Goal: Use online tool/utility: Utilize a website feature to perform a specific function

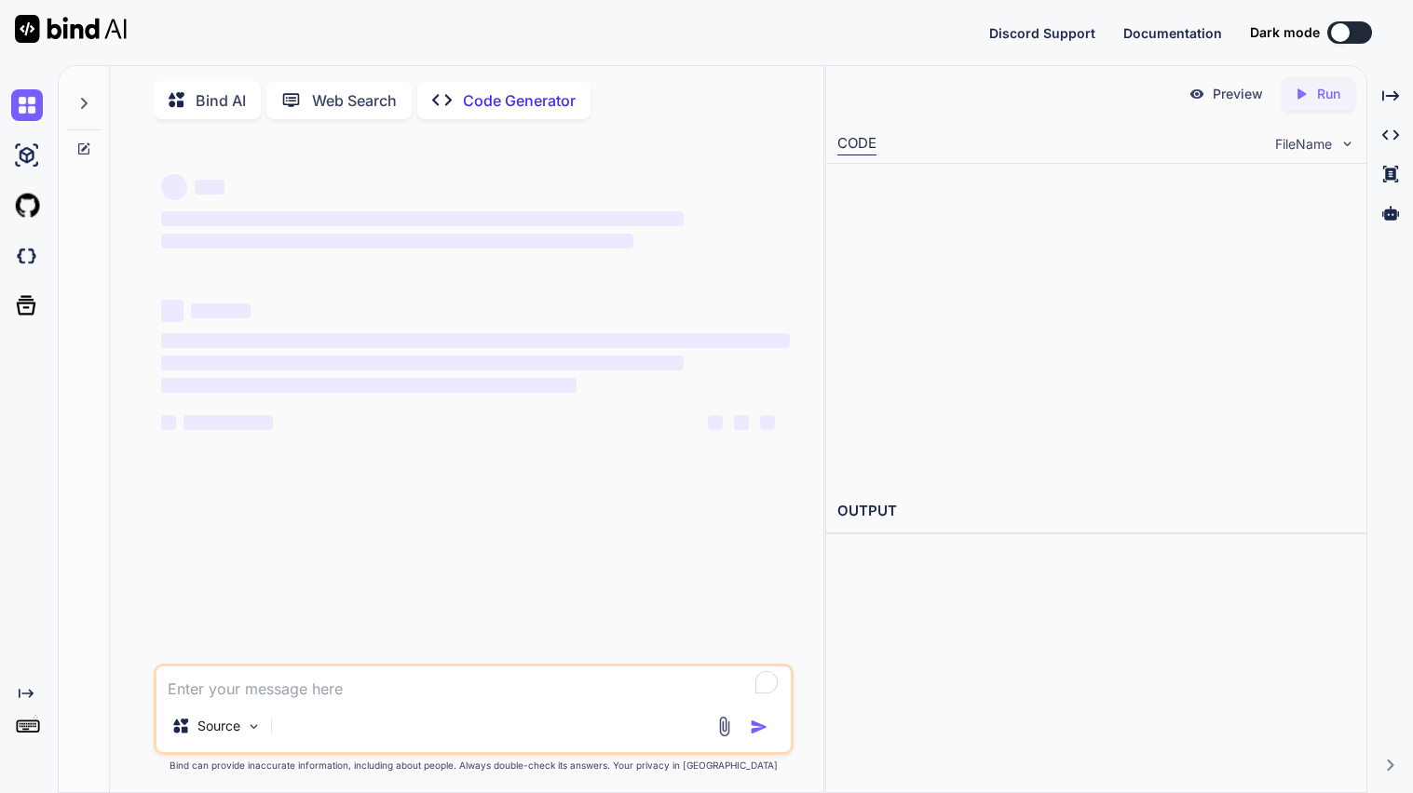
click at [197, 118] on div "Bind AI Web Search Created with Pixso. Code Generator" at bounding box center [451, 100] width 595 height 38
click at [196, 97] on p "Bind AI" at bounding box center [221, 100] width 50 height 22
type textarea "x"
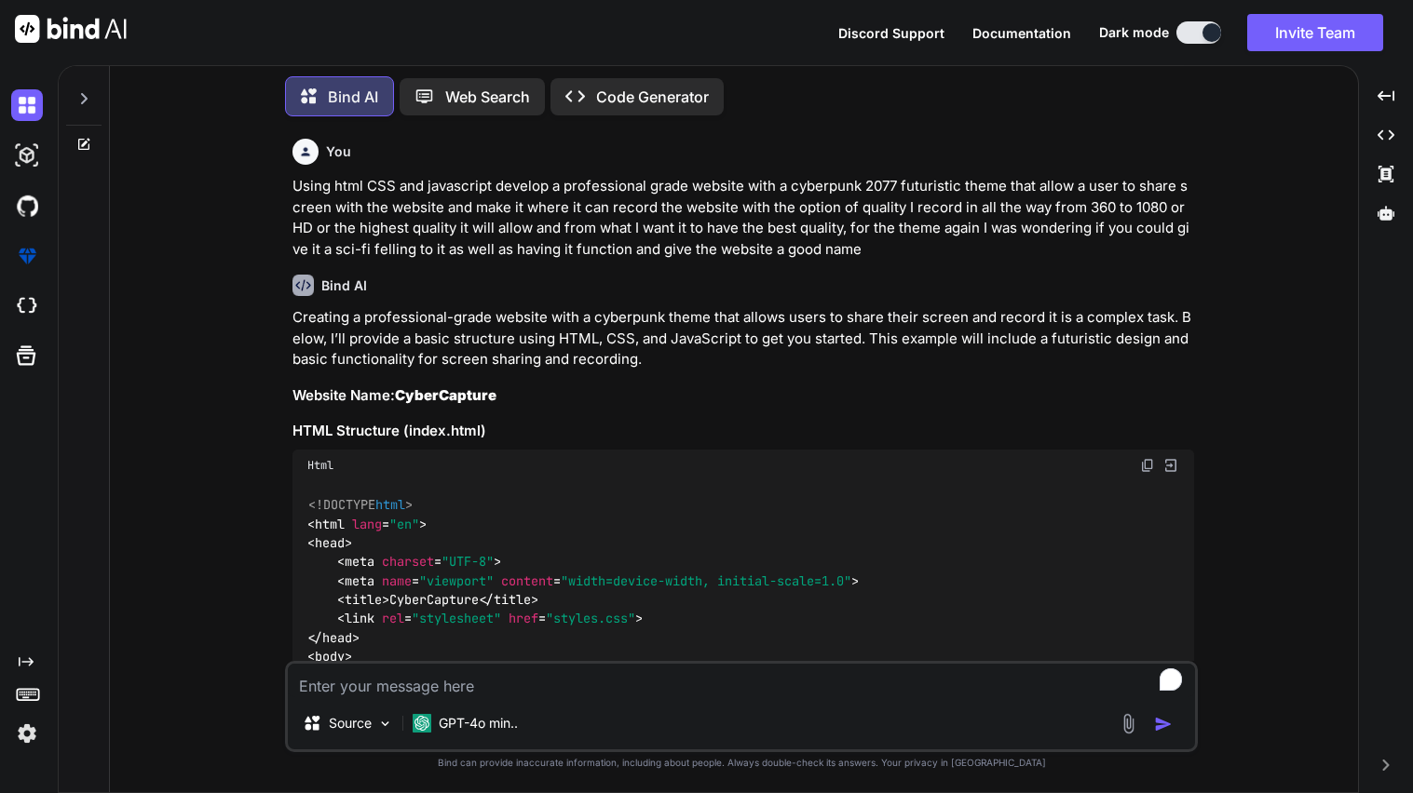
click at [630, 89] on p "Code Generator" at bounding box center [652, 97] width 113 height 22
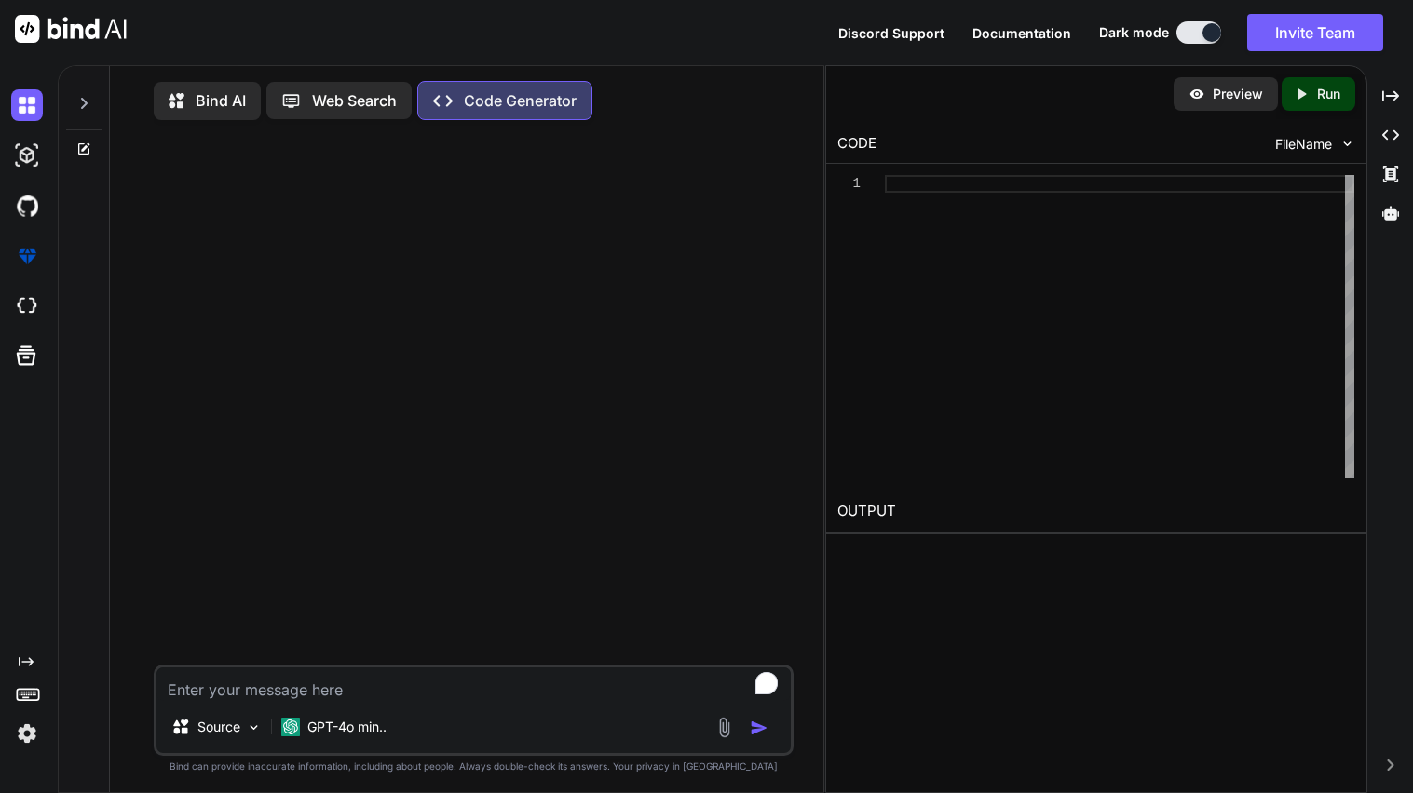
click at [200, 98] on p "Bind AI" at bounding box center [221, 100] width 50 height 22
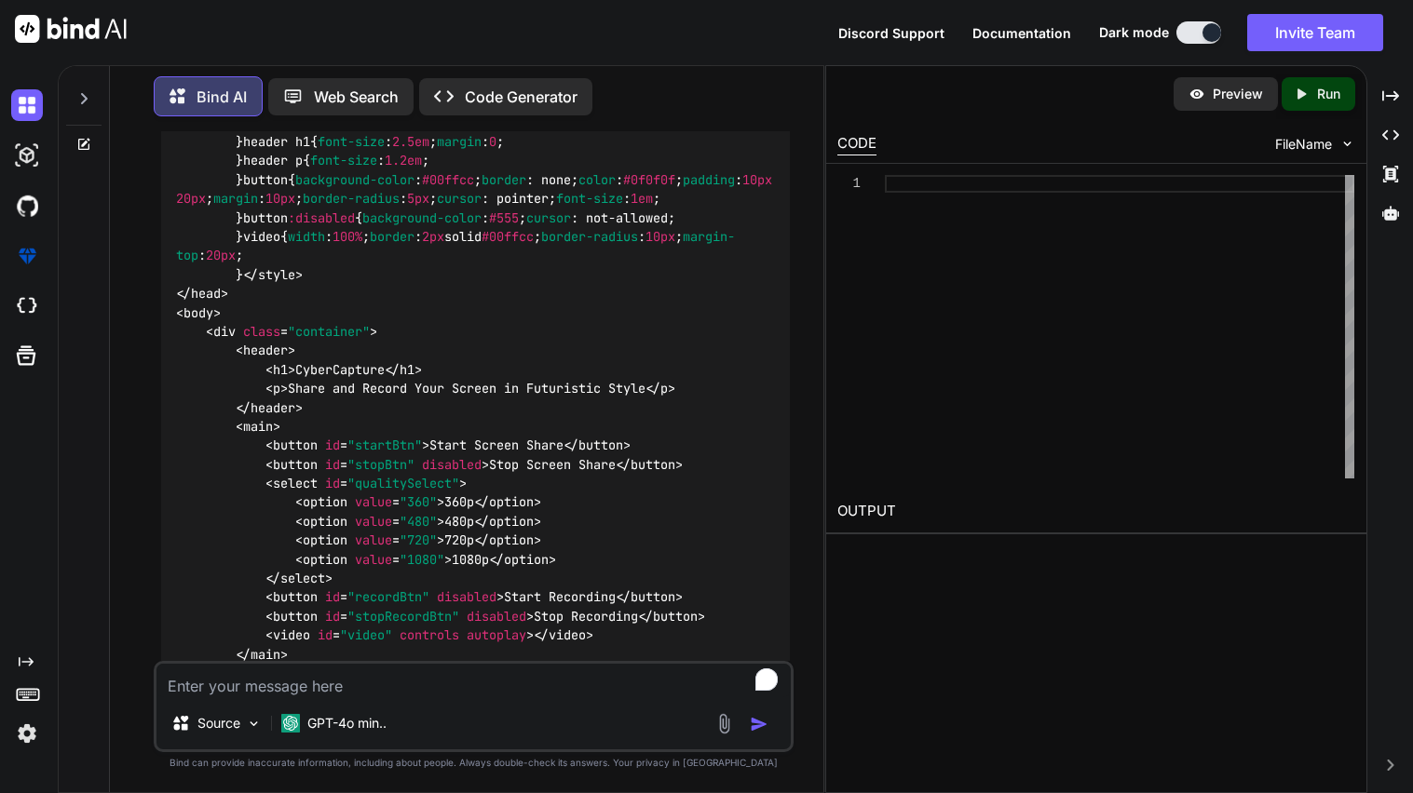
scroll to position [3616, 0]
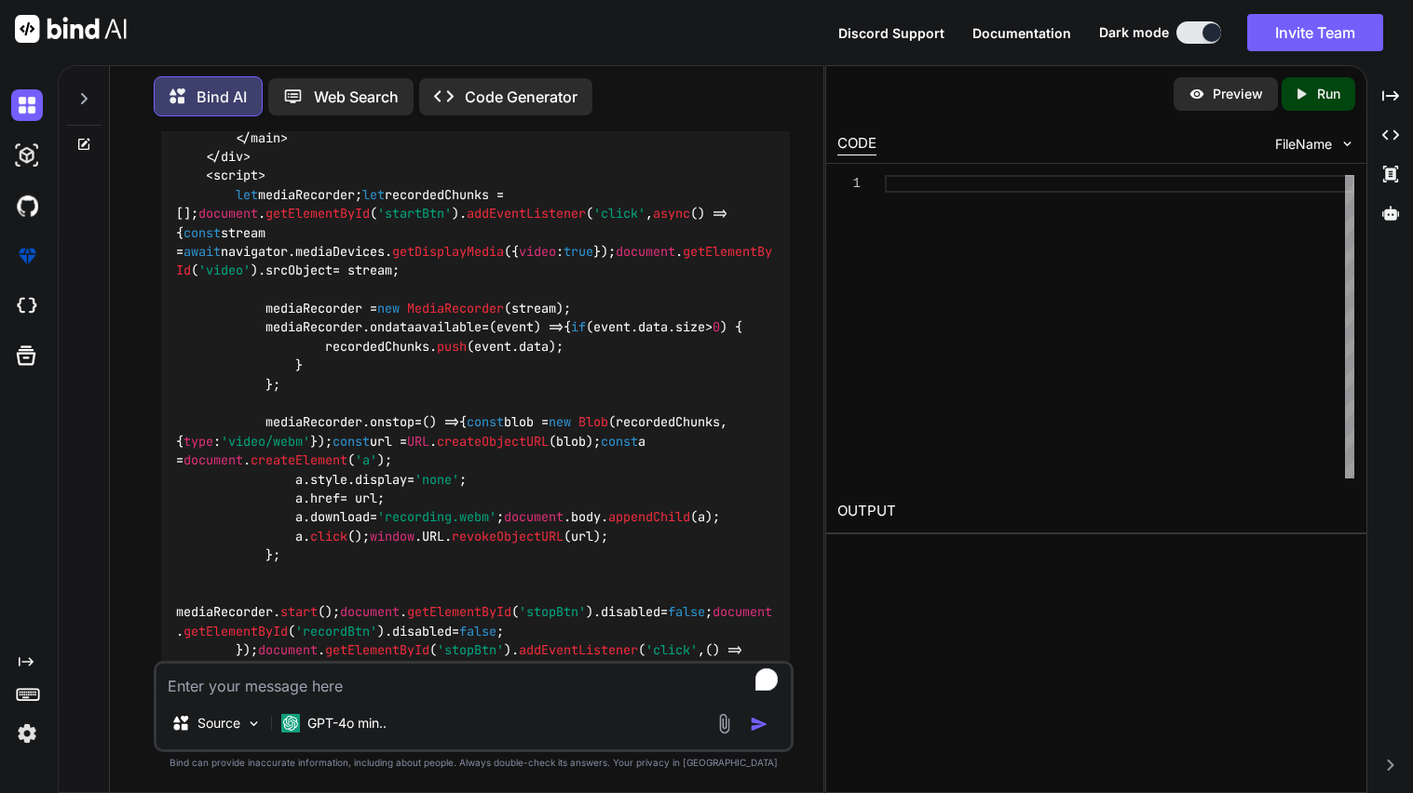
type textarea "x"
type textarea "m"
type textarea "x"
type textarea "mak"
type textarea "x"
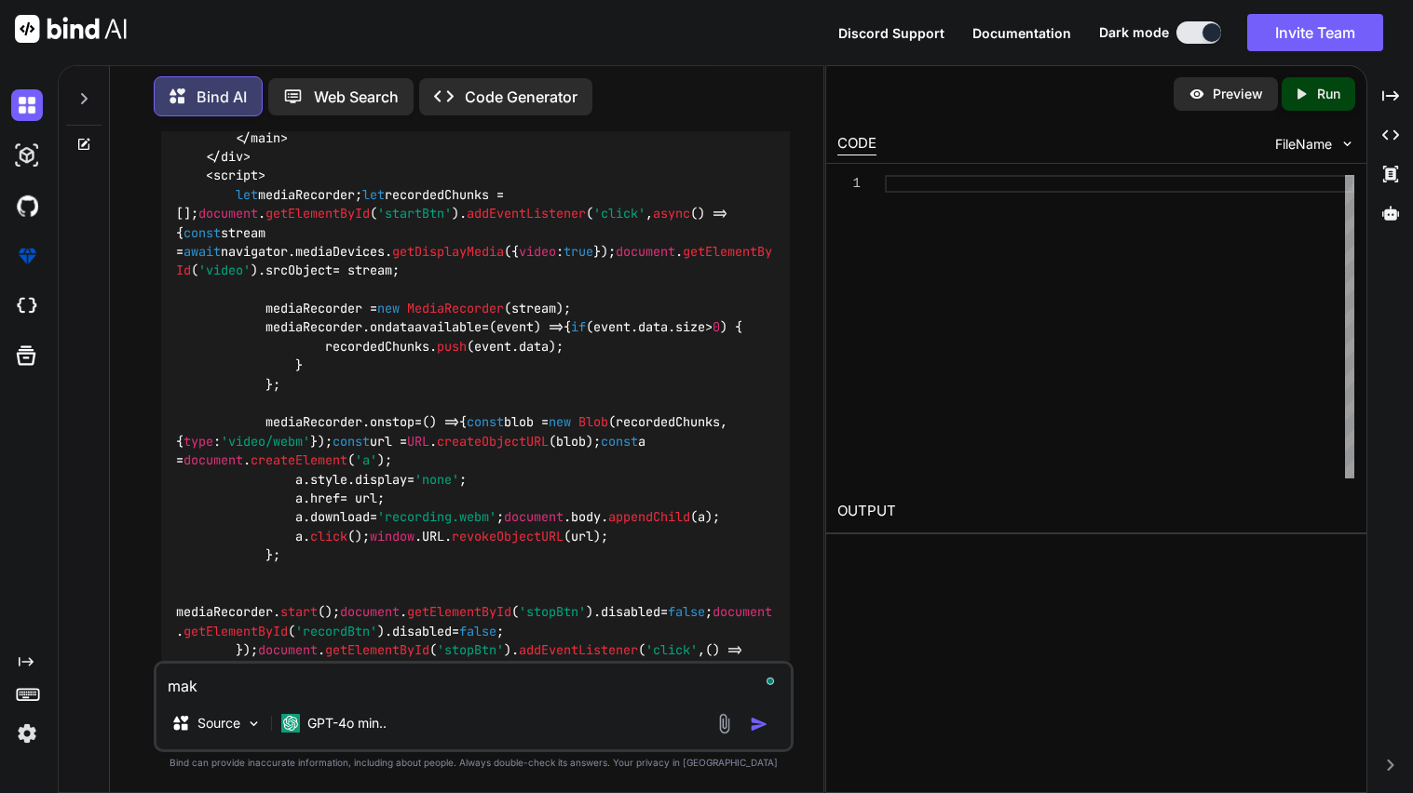
type textarea "make"
type textarea "x"
type textarea "make"
type textarea "x"
type textarea "make a"
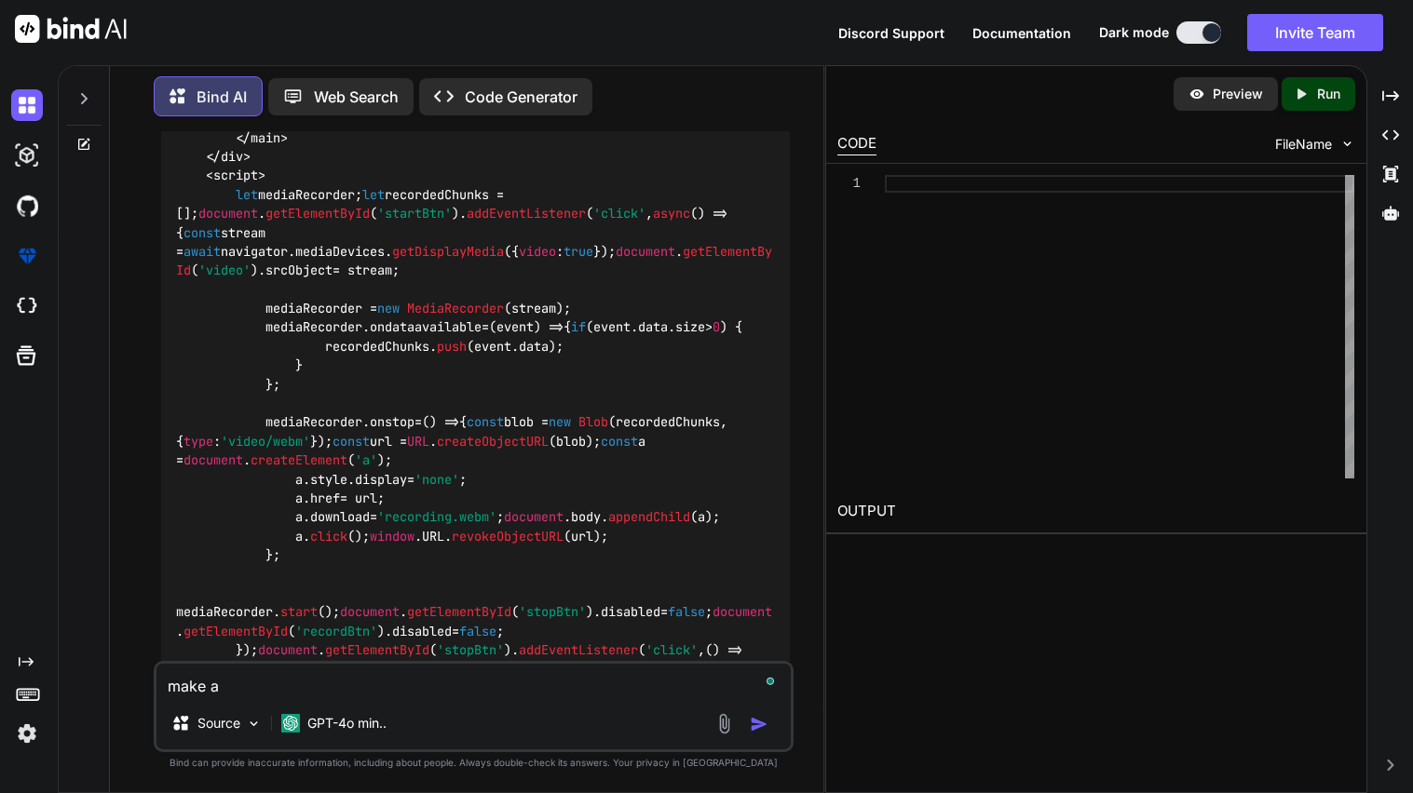
type textarea "x"
type textarea "make a"
type textarea "x"
type textarea "make a r"
type textarea "x"
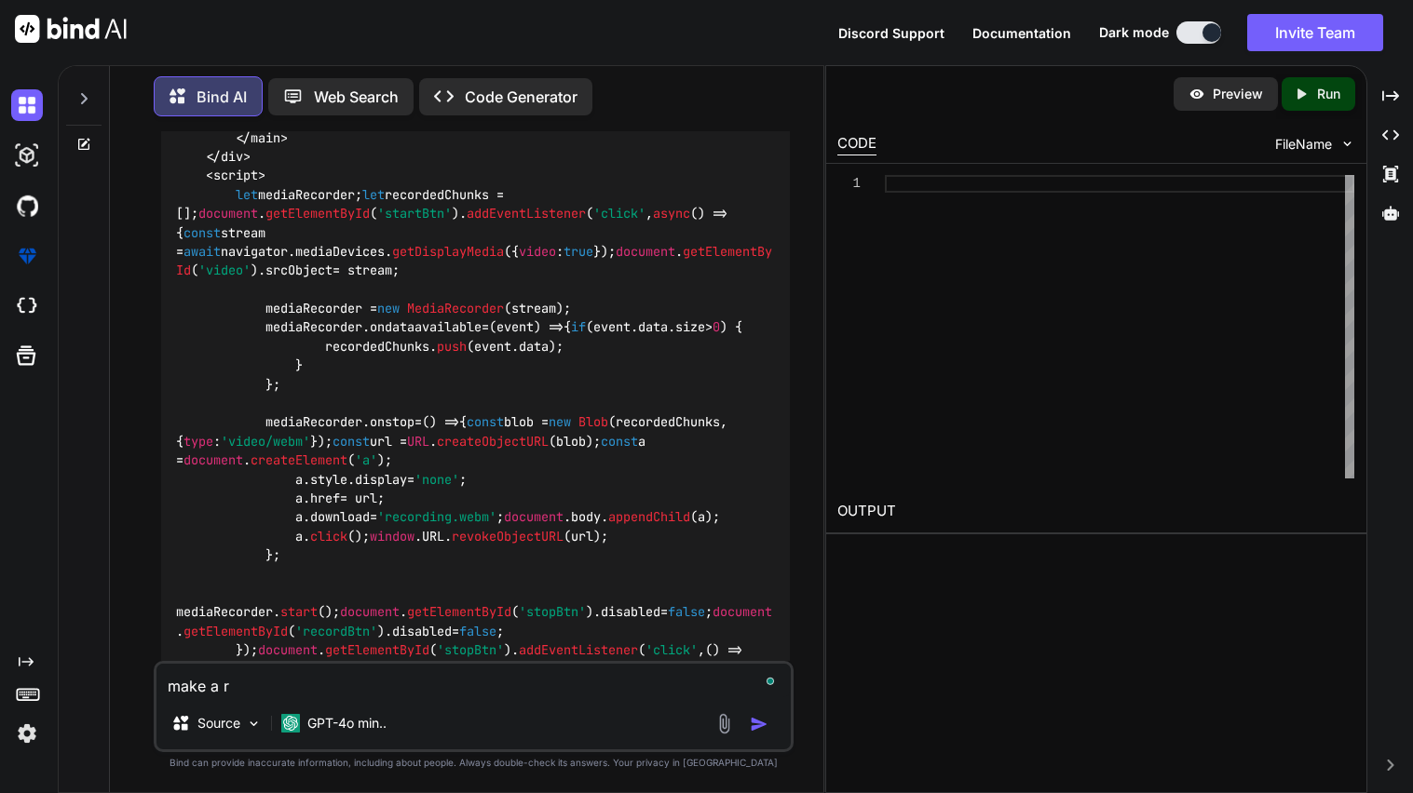
type textarea "make a ro"
type textarea "x"
type textarea "make a [GEOGRAPHIC_DATA]"
type textarea "x"
type textarea "make a [GEOGRAPHIC_DATA]"
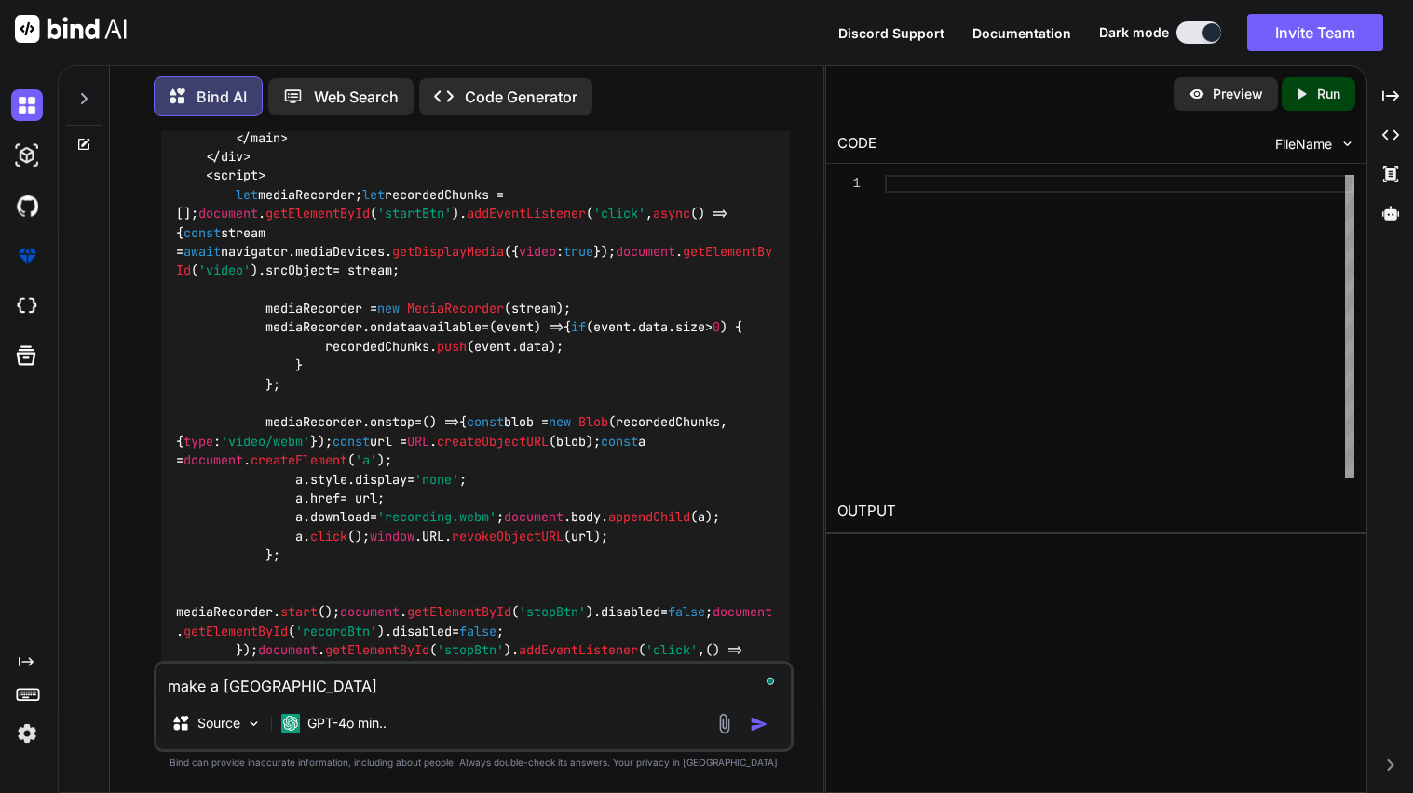
type textarea "x"
type textarea "make a roman"
type textarea "x"
type textarea "make a romant"
type textarea "x"
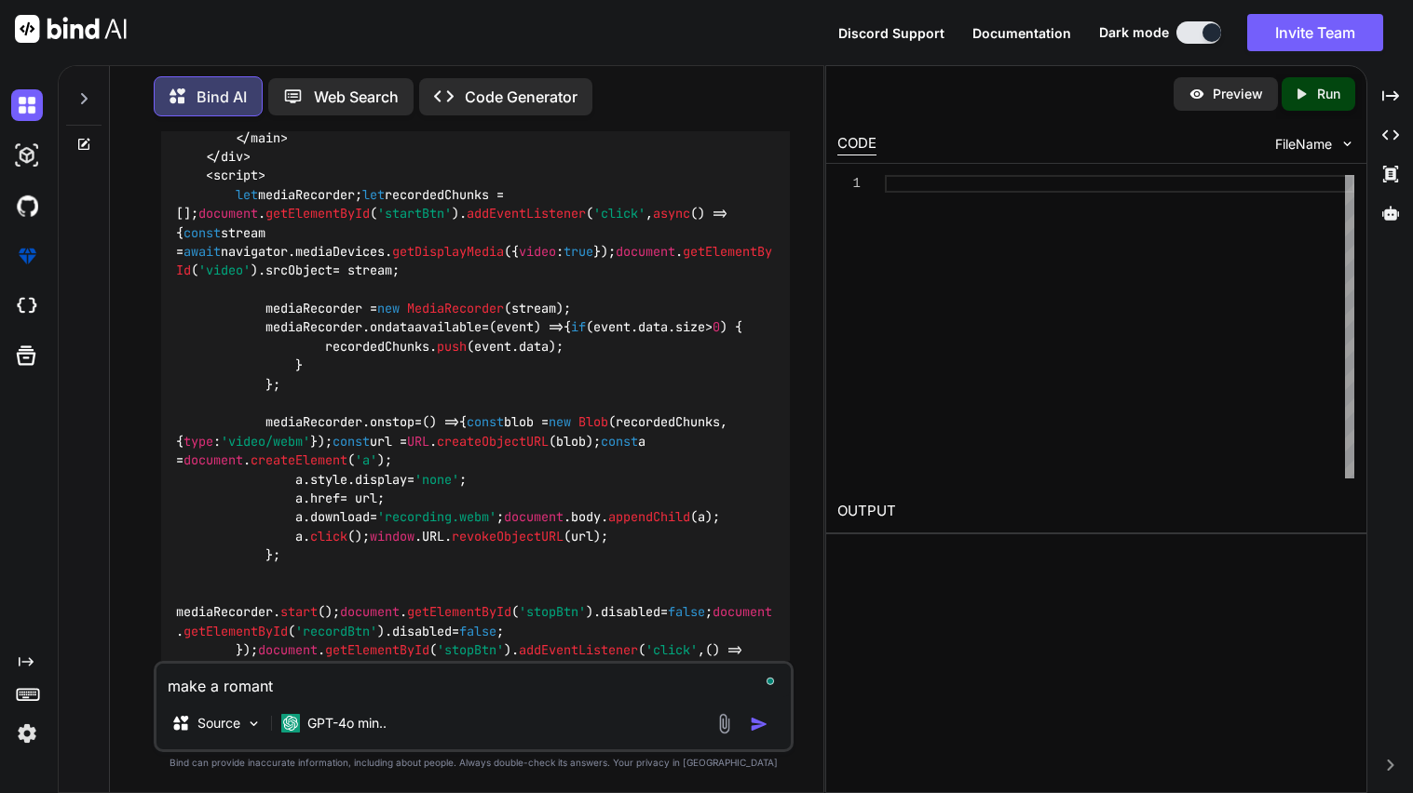
type textarea "make a romanti"
type textarea "x"
type textarea "make a romantic"
type textarea "x"
type textarea "make a romantic"
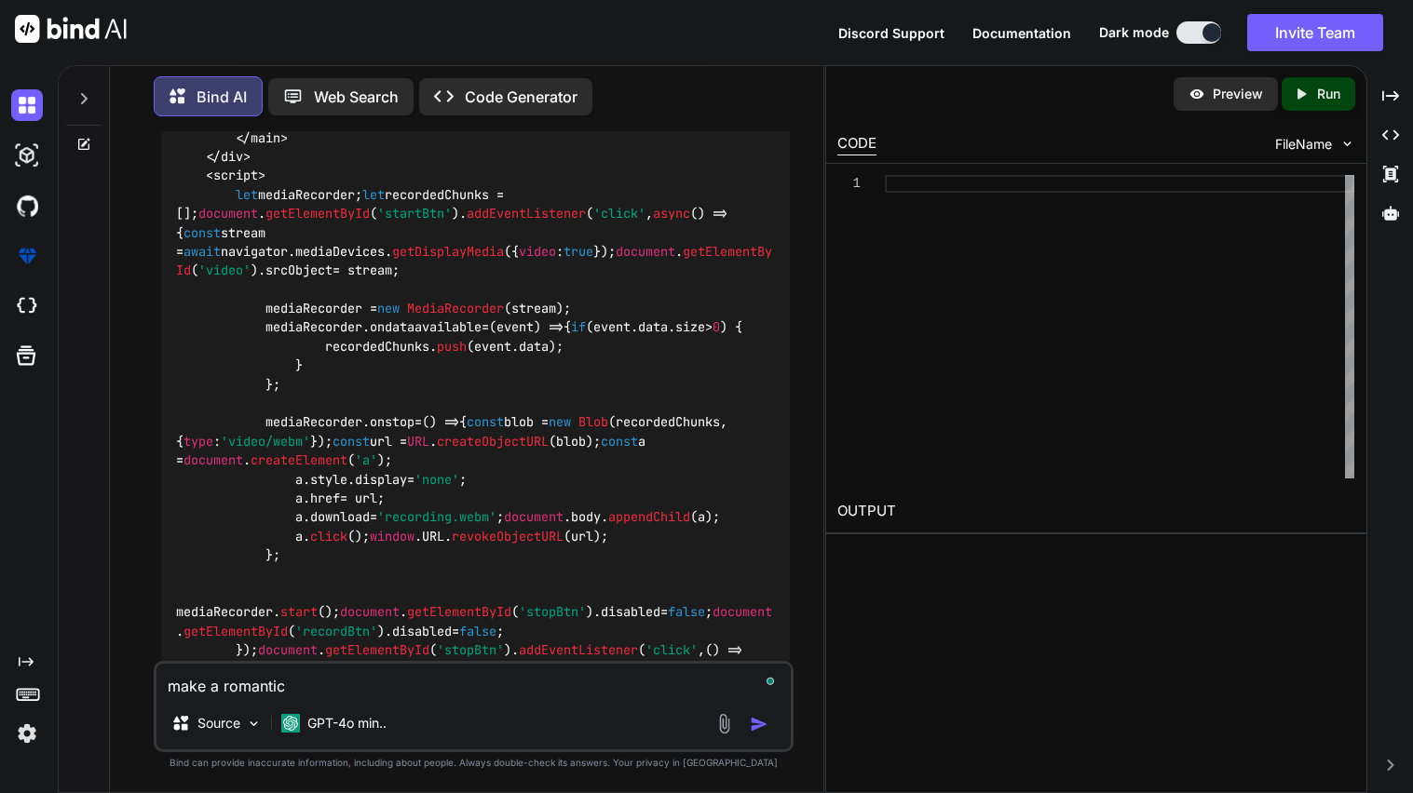
type textarea "x"
type textarea "make a romantic p"
type textarea "x"
type textarea "make a romantic po"
type textarea "x"
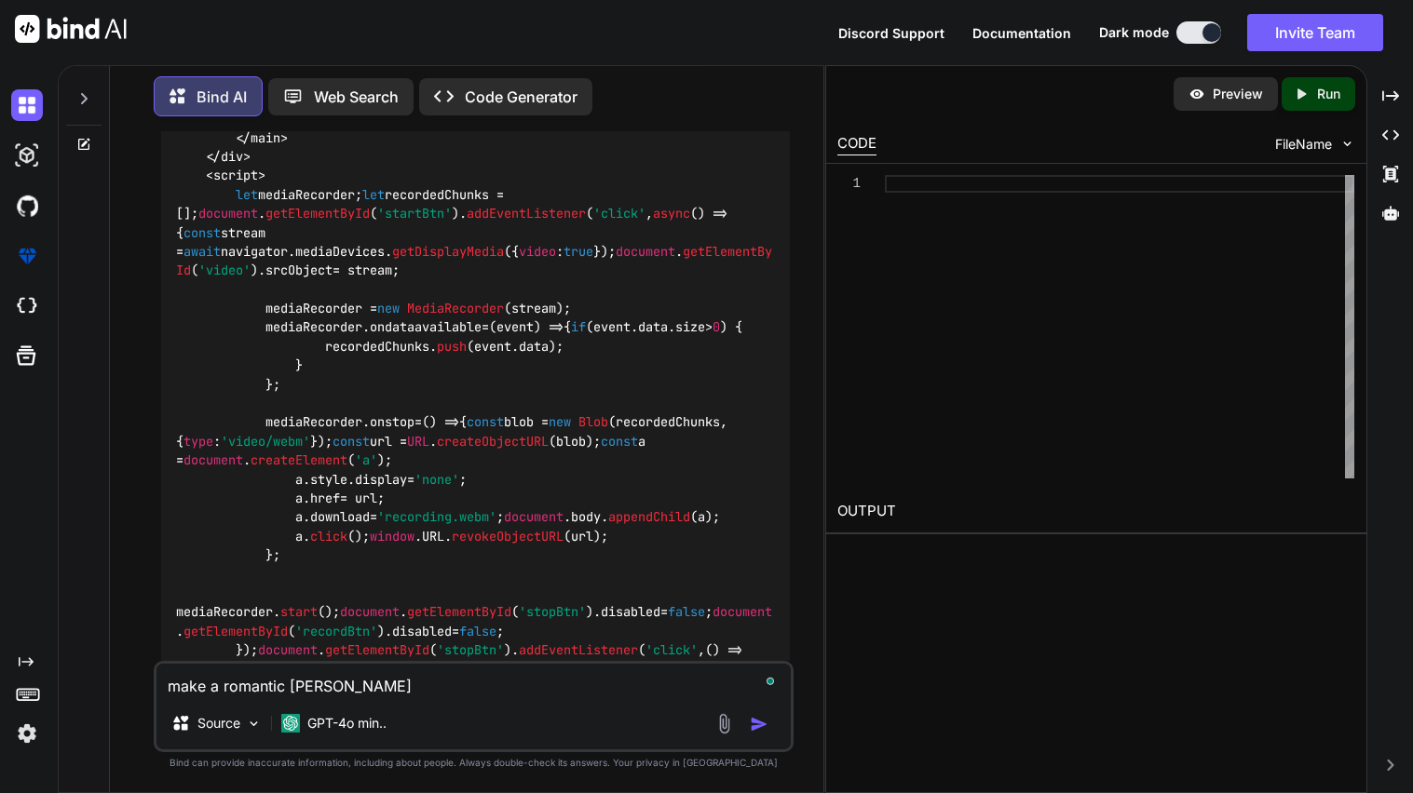
type textarea "make a romantic poem"
type textarea "x"
type textarea "make a romantic poem"
type textarea "x"
type textarea "make a romantic poem t"
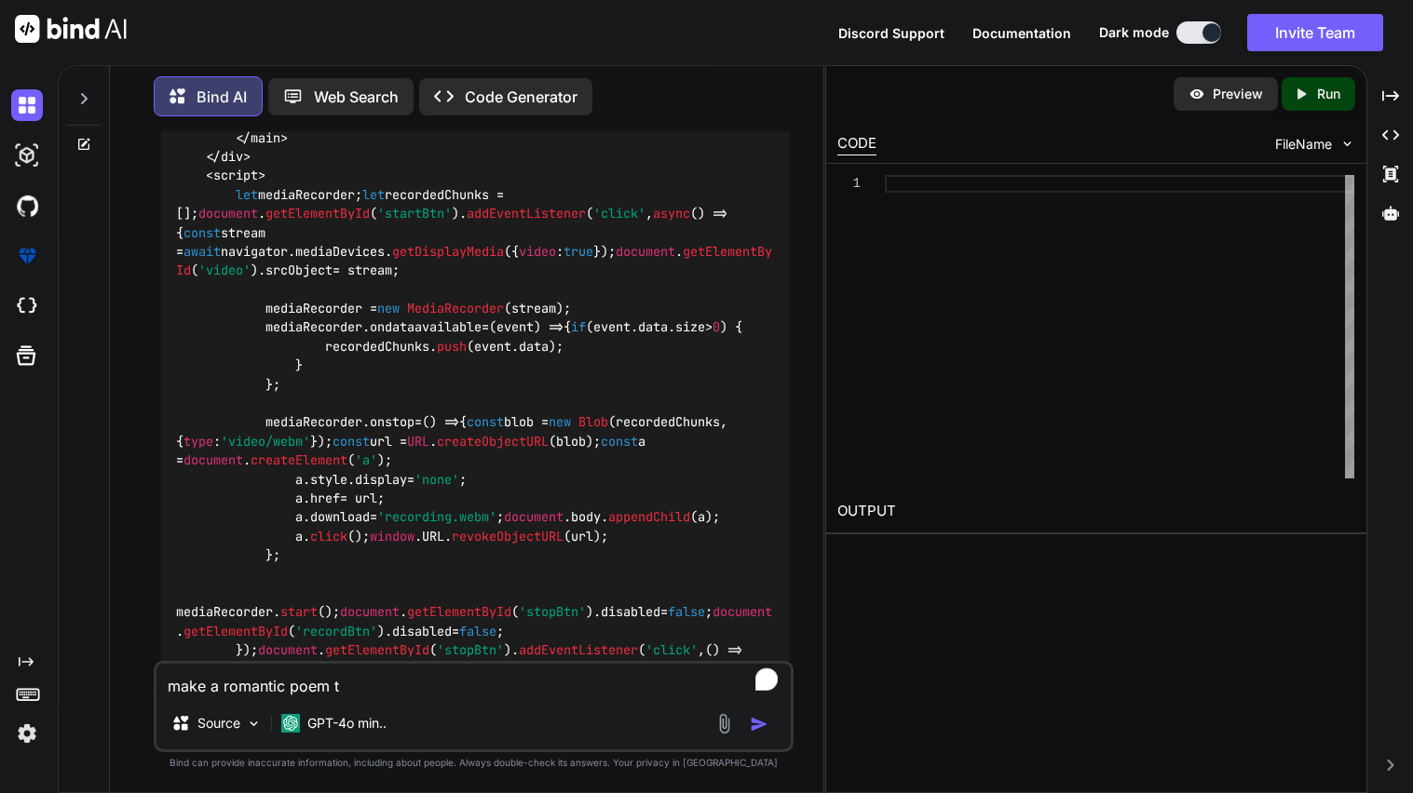
type textarea "x"
type textarea "make a romantic poem t"
type textarea "x"
type textarea "make a romantic poem"
type textarea "x"
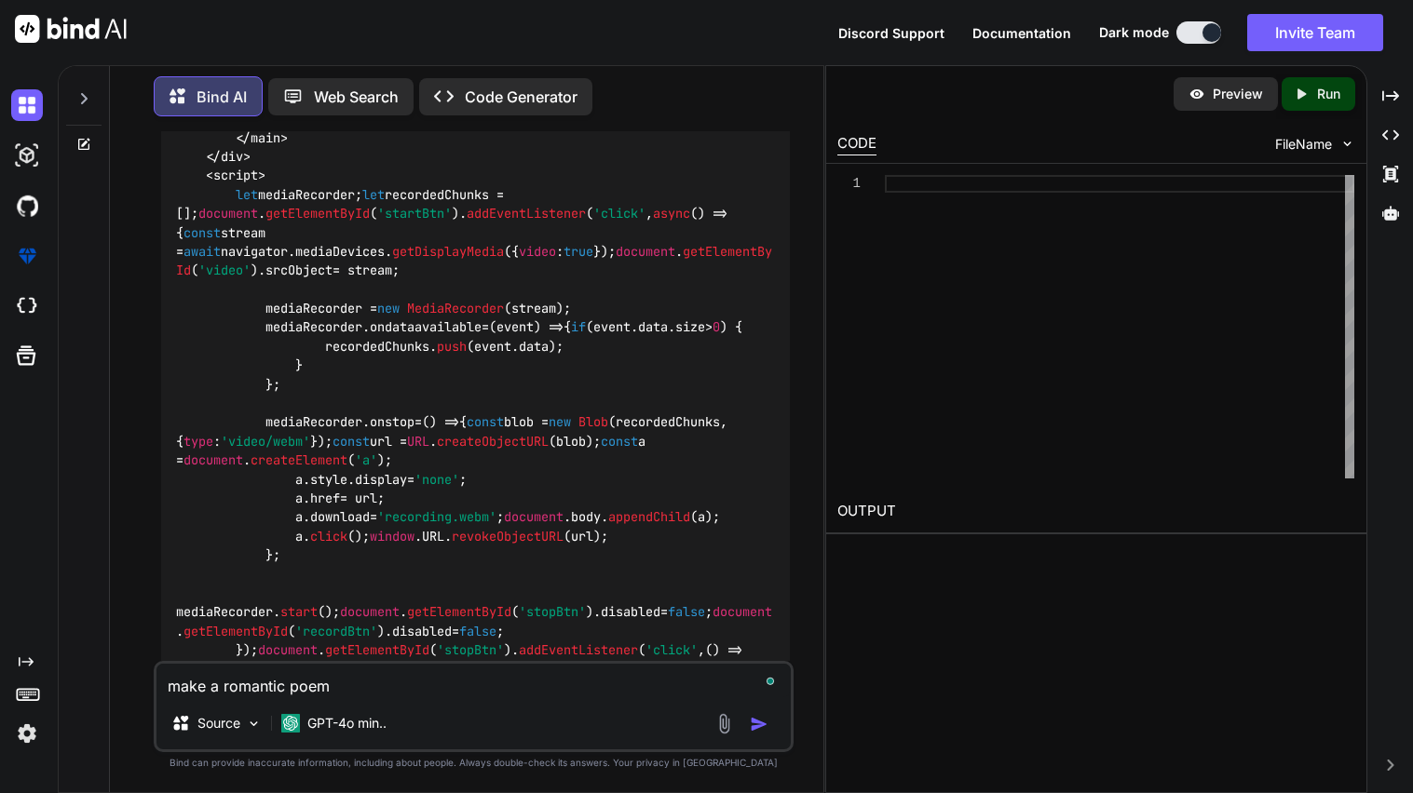
type textarea "make a romantic poem f"
type textarea "x"
type textarea "make a romantic poem fo"
type textarea "x"
type textarea "make a romantic poem for"
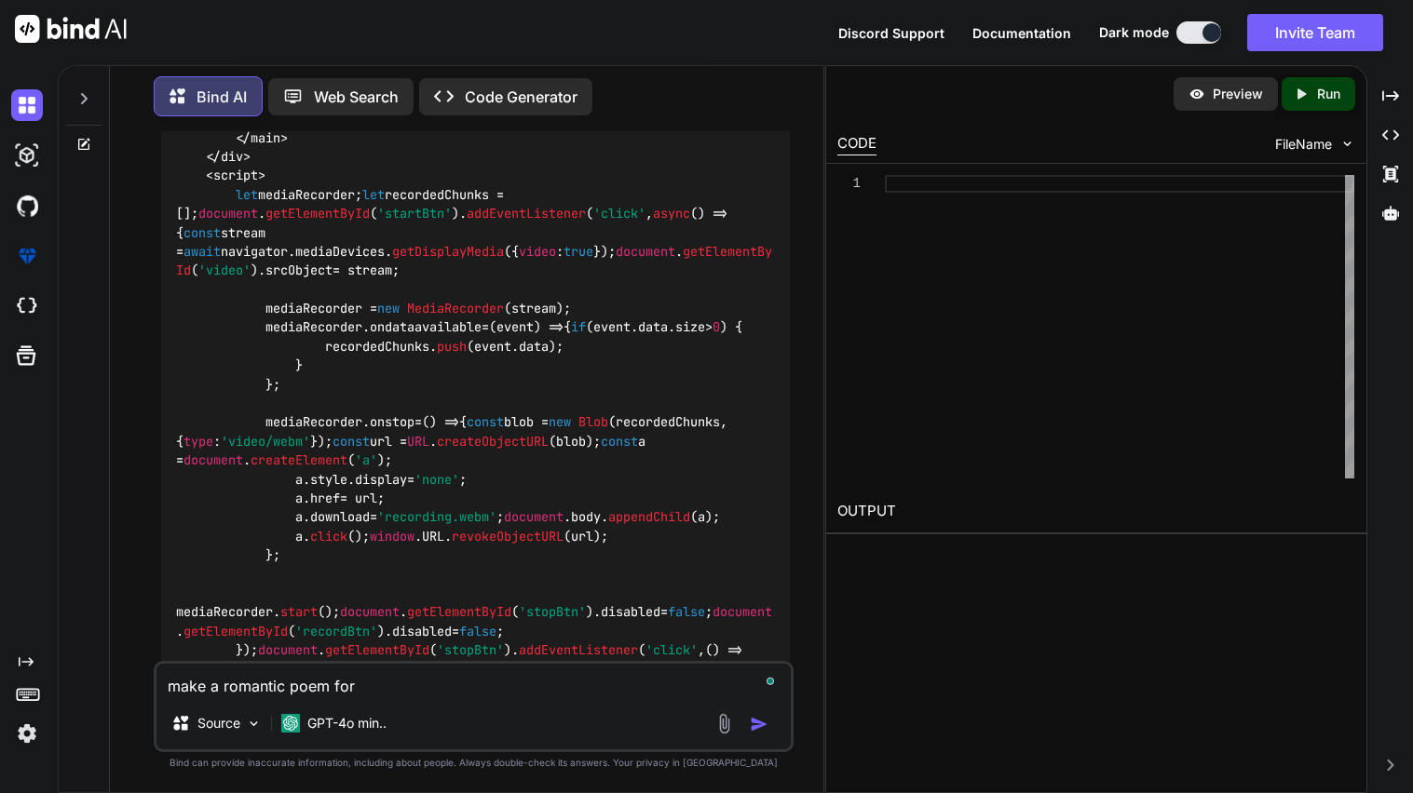
type textarea "x"
type textarea "make a romantic poem for L"
type textarea "x"
type textarea "make a romantic poem for Ly"
type textarea "x"
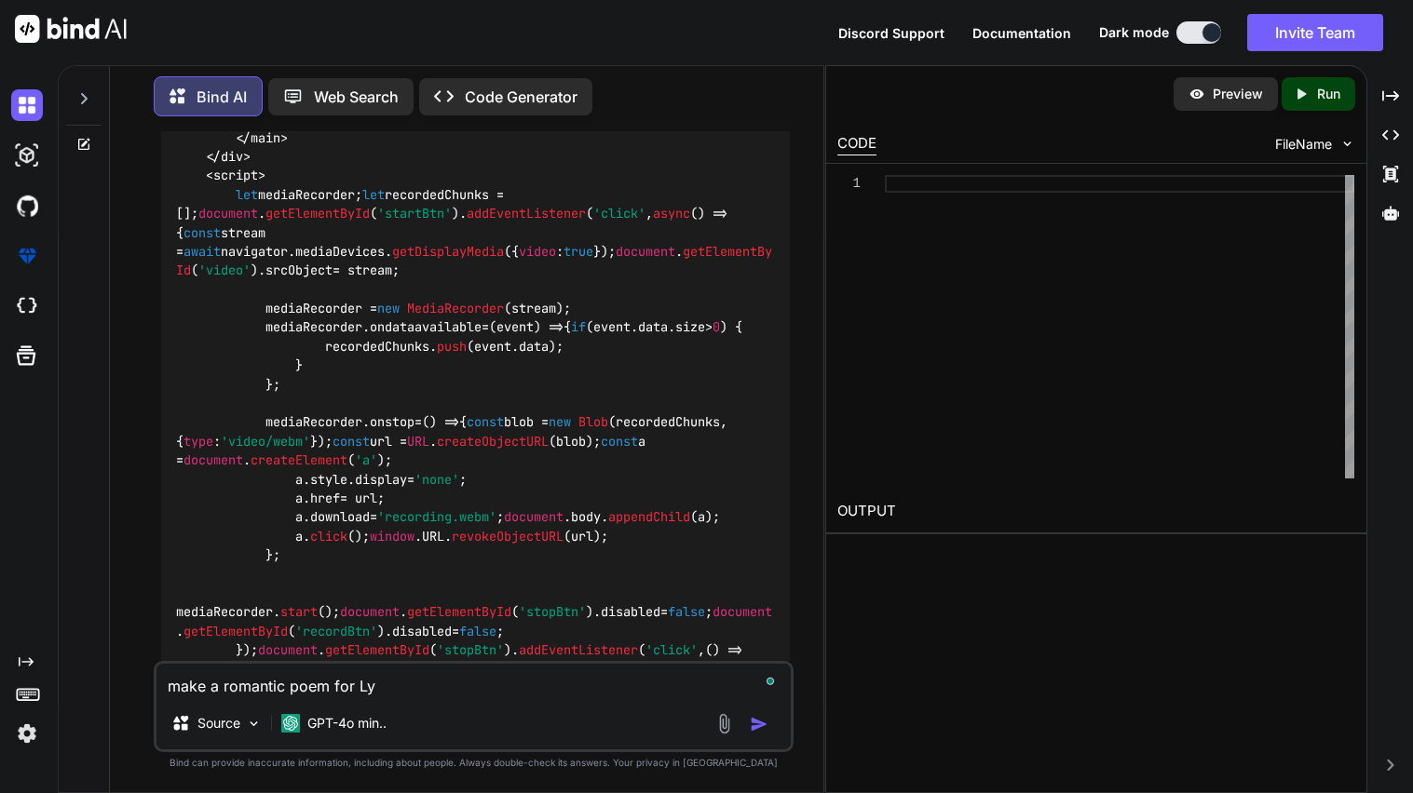
type textarea "make a romantic poem for [PERSON_NAME]"
type textarea "x"
type textarea "make a romantic poem for [PERSON_NAME]"
type textarea "x"
type textarea "make a romantic poem for [PERSON_NAME]"
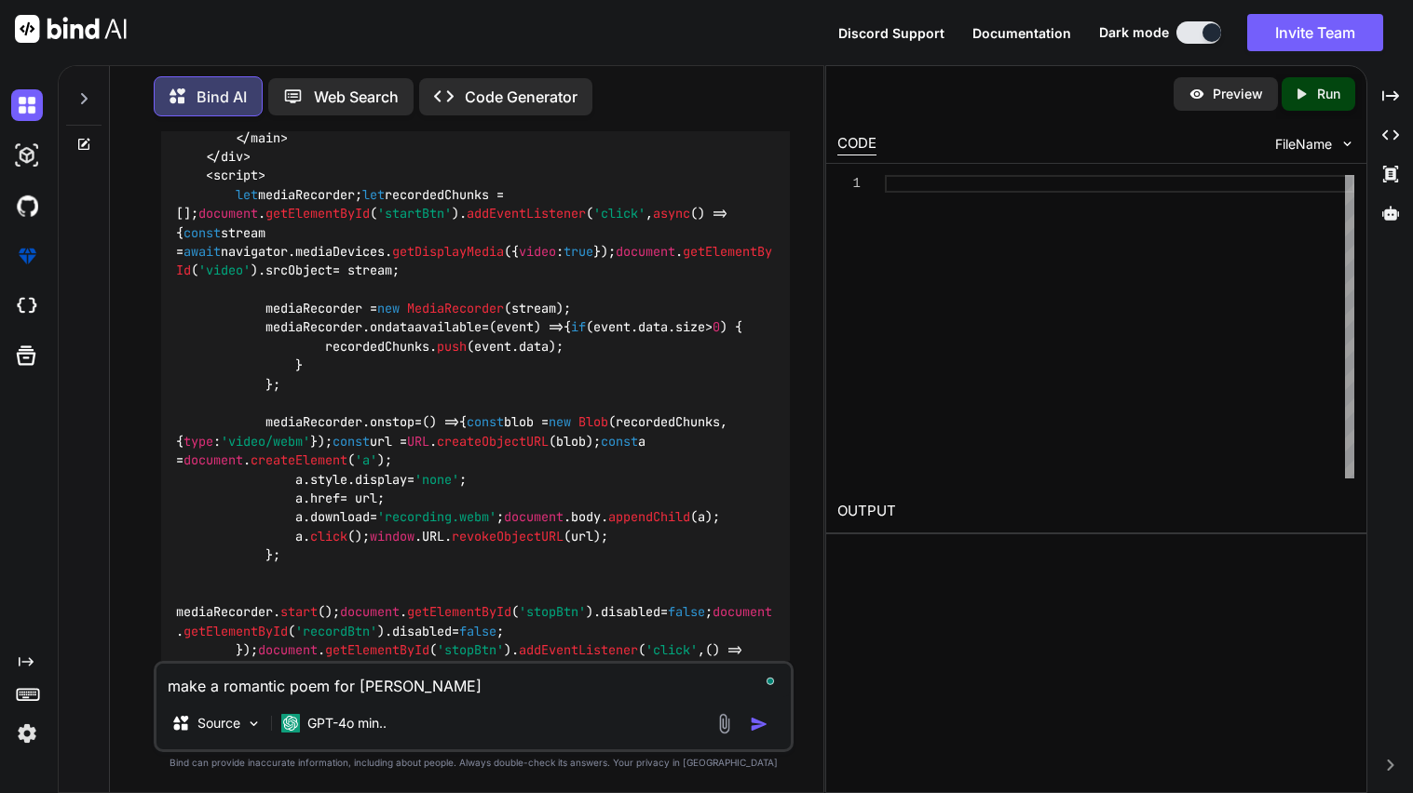
type textarea "x"
type textarea "make a romantic poem for [PERSON_NAME]"
type textarea "x"
type textarea "make a romantic poem for [PERSON_NAME]"
type textarea "x"
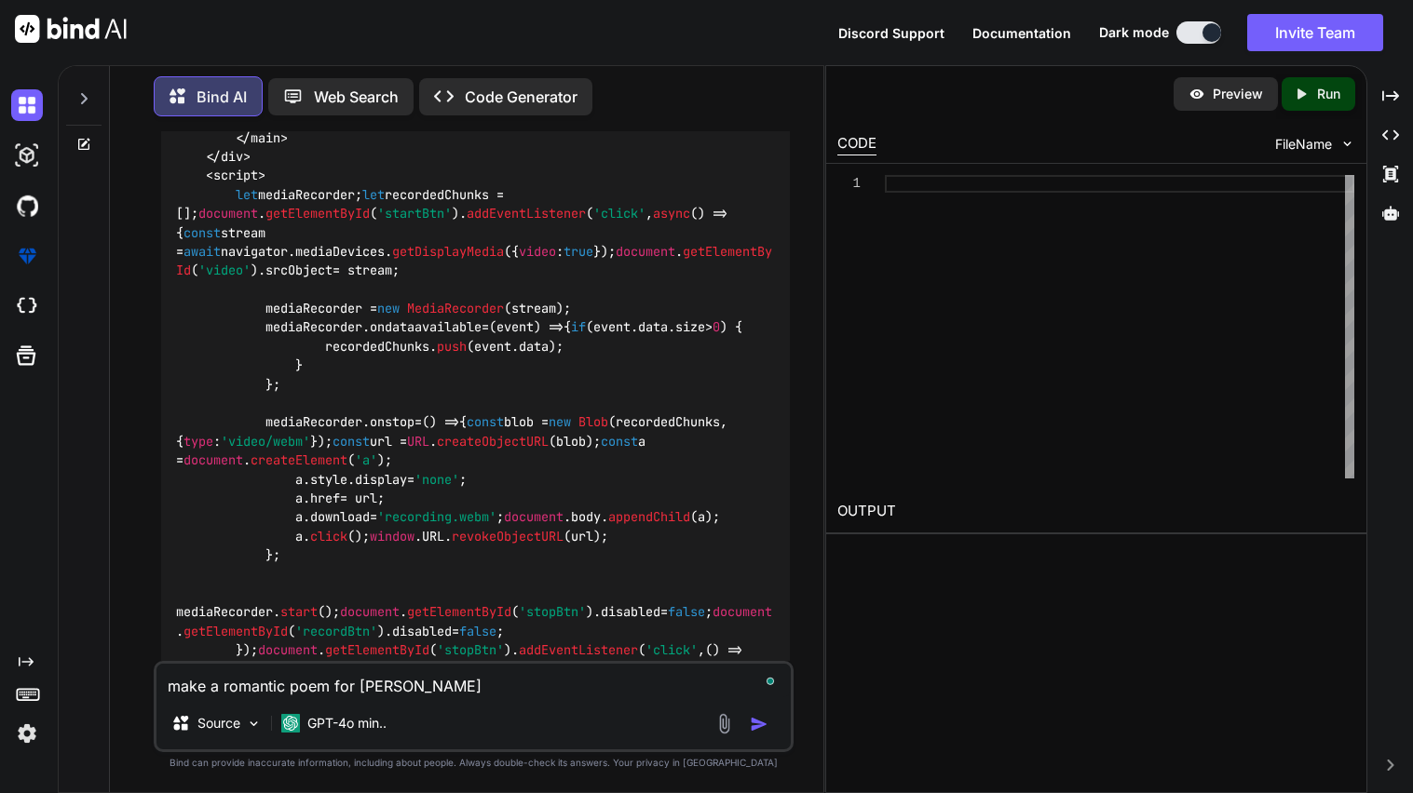
type textarea "make a romantic poem for [PERSON_NAME]"
type textarea "x"
type textarea "make a romantic poem for [PERSON_NAME]"
type textarea "x"
type textarea "make a romantic poem for [PERSON_NAME]"
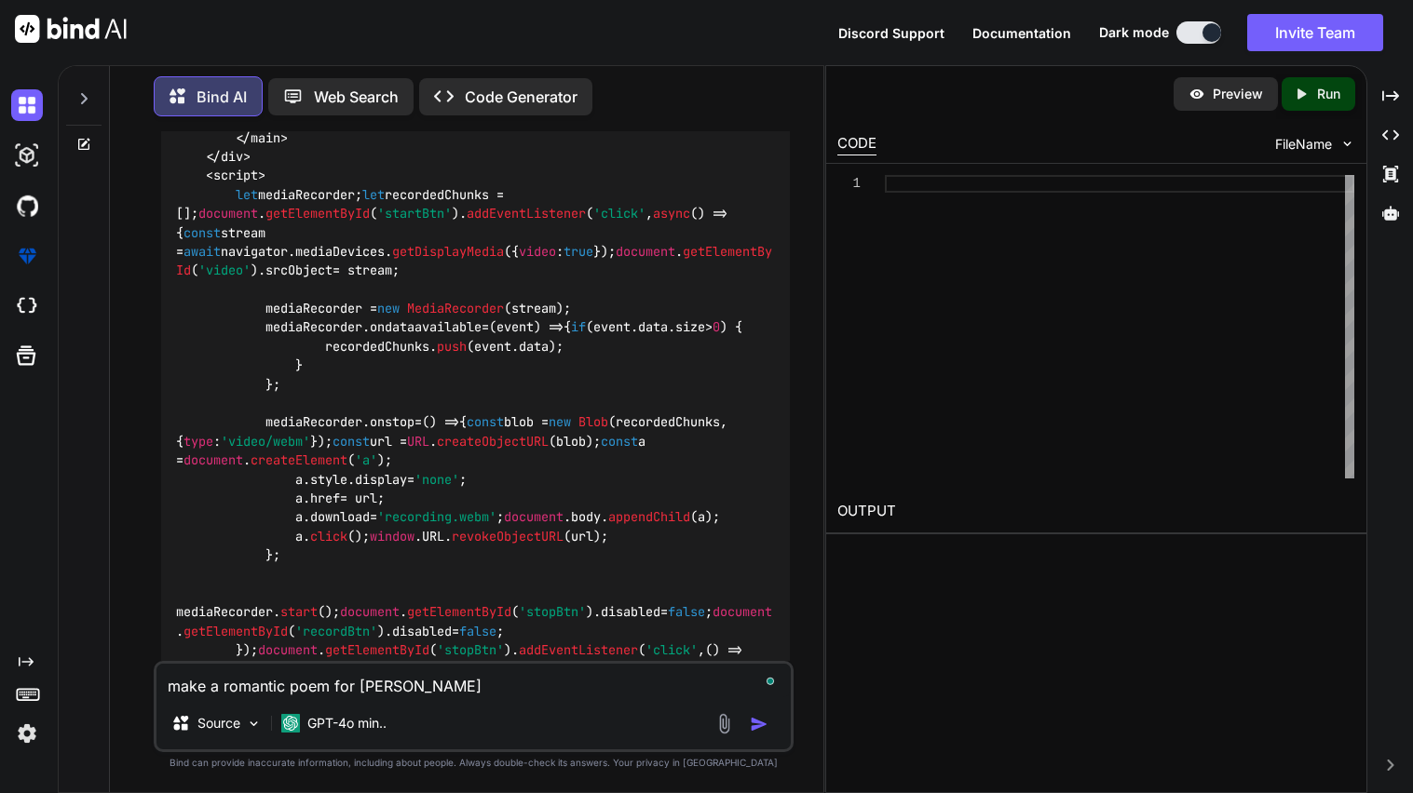
type textarea "x"
type textarea "make a romantic poem for [PERSON_NAME]"
type textarea "x"
type textarea "make a romantic poem for [PERSON_NAME]"
type textarea "x"
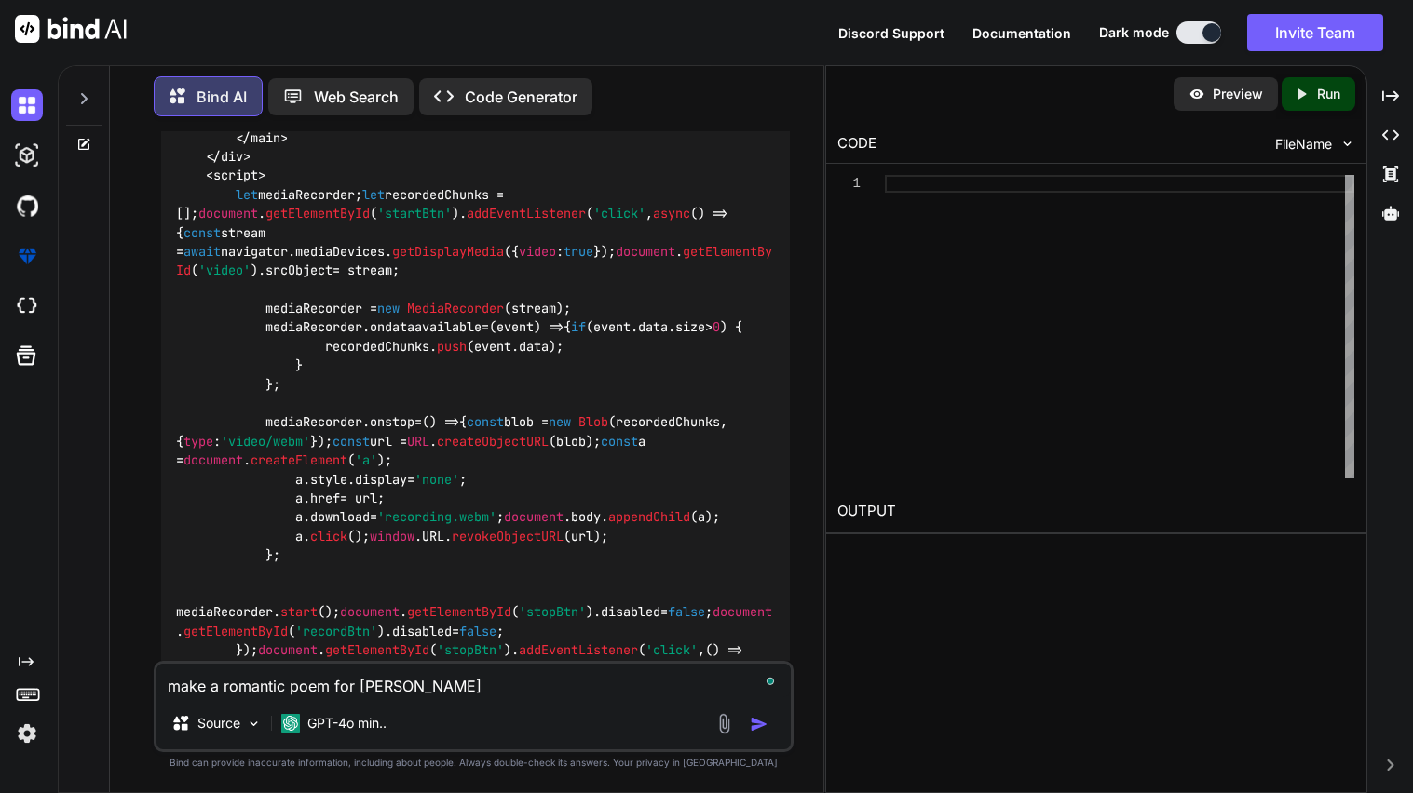
type textarea "make a romantic poem for [PERSON_NAME]"
type textarea "x"
type textarea "make a romantic poem for [PERSON_NAME]"
type textarea "x"
type textarea "make a romantic poem for [PERSON_NAME] be"
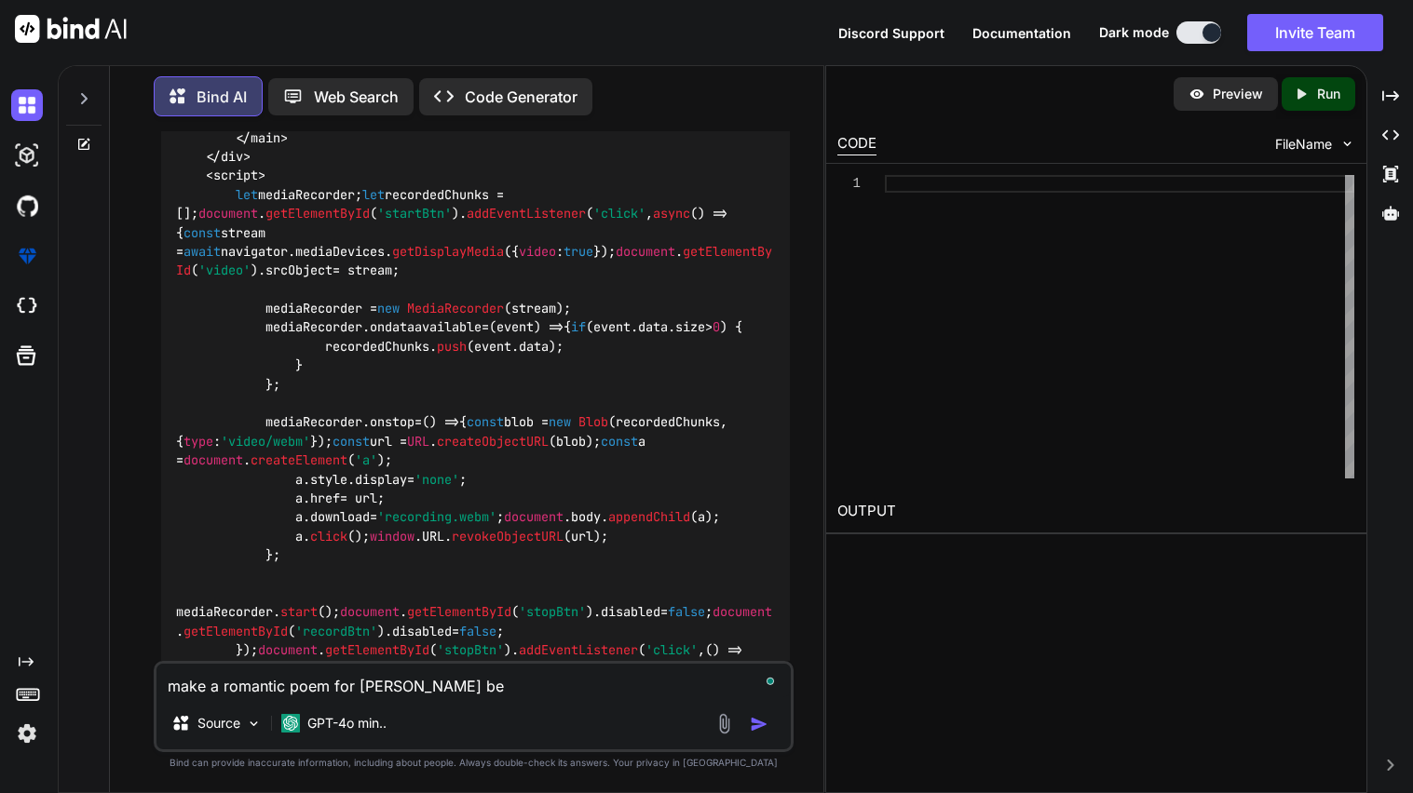
type textarea "x"
type textarea "make a romantic poem for [PERSON_NAME] J [PERSON_NAME]"
type textarea "x"
type textarea "make a romantic poem for [PERSON_NAME]"
type textarea "x"
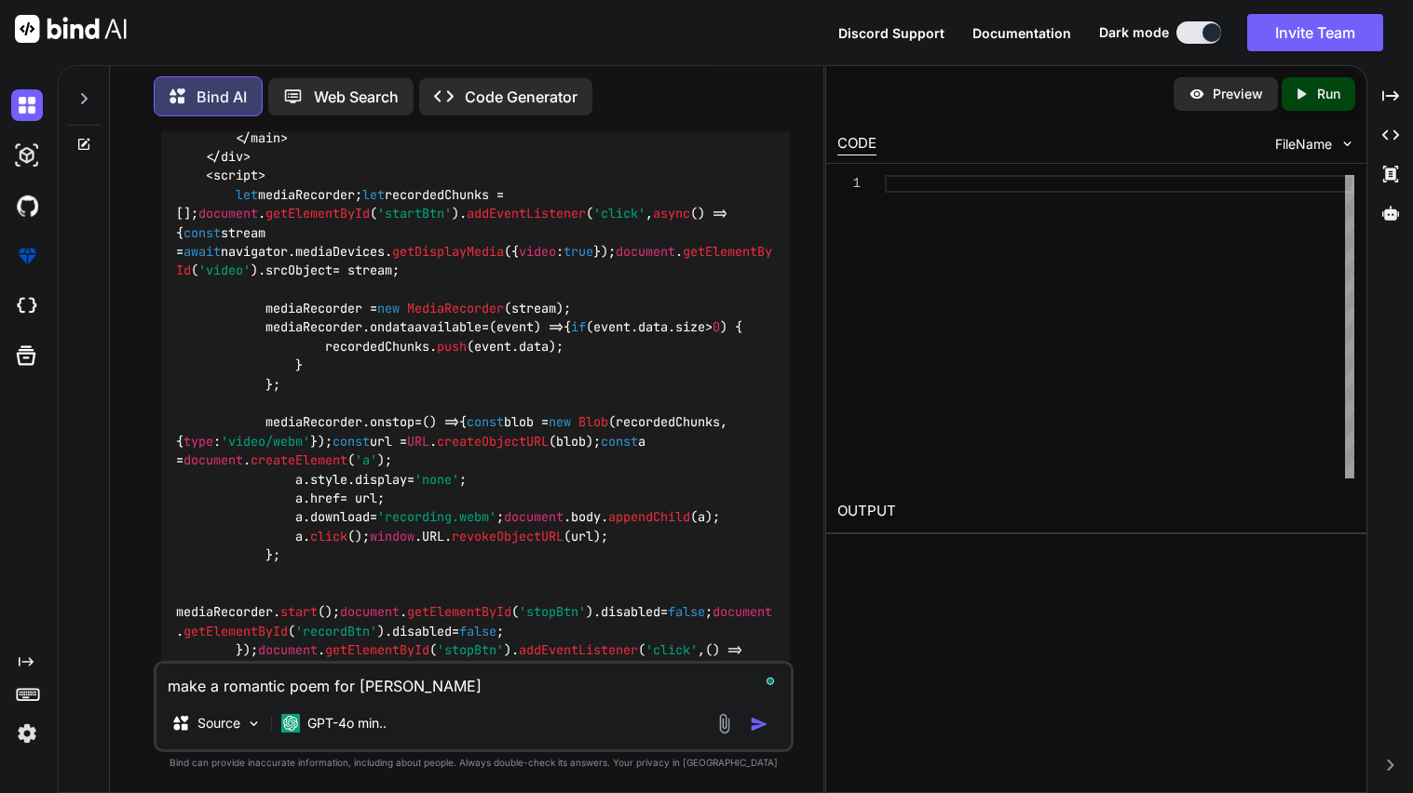
type textarea "make a romantic poem for [PERSON_NAME]"
type textarea "x"
type textarea "make a romantic poem for [PERSON_NAME]"
type textarea "x"
type textarea "make a romantic poem for [PERSON_NAME] a"
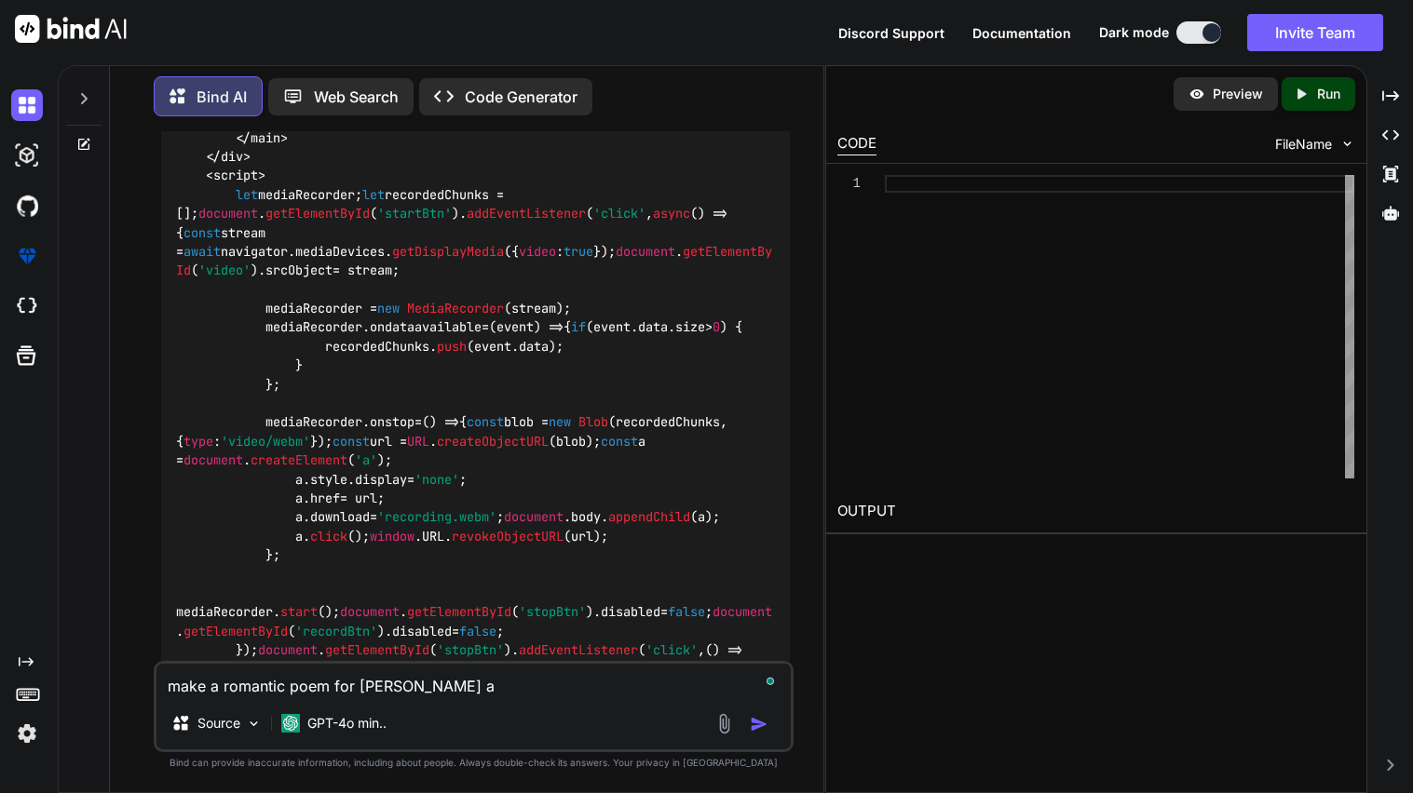
type textarea "x"
type textarea "make a romantic poem for [PERSON_NAME] an"
type textarea "x"
type textarea "make a romantic poem for [PERSON_NAME] and"
type textarea "x"
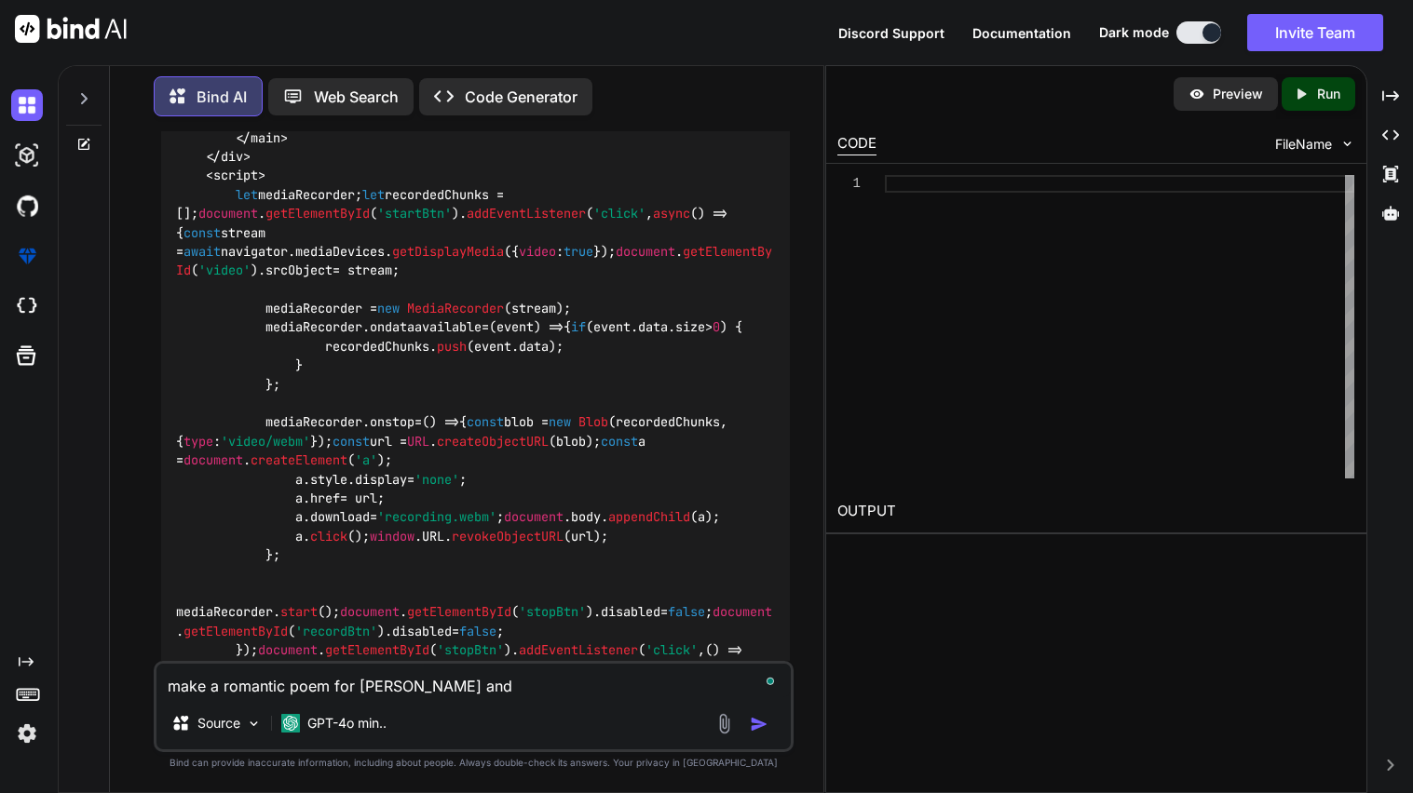
type textarea "make a romantic poem for [PERSON_NAME] and a"
type textarea "x"
type textarea "make a romantic poem for [PERSON_NAME] and"
type textarea "x"
type textarea "make a romantic poem for [PERSON_NAME] and m"
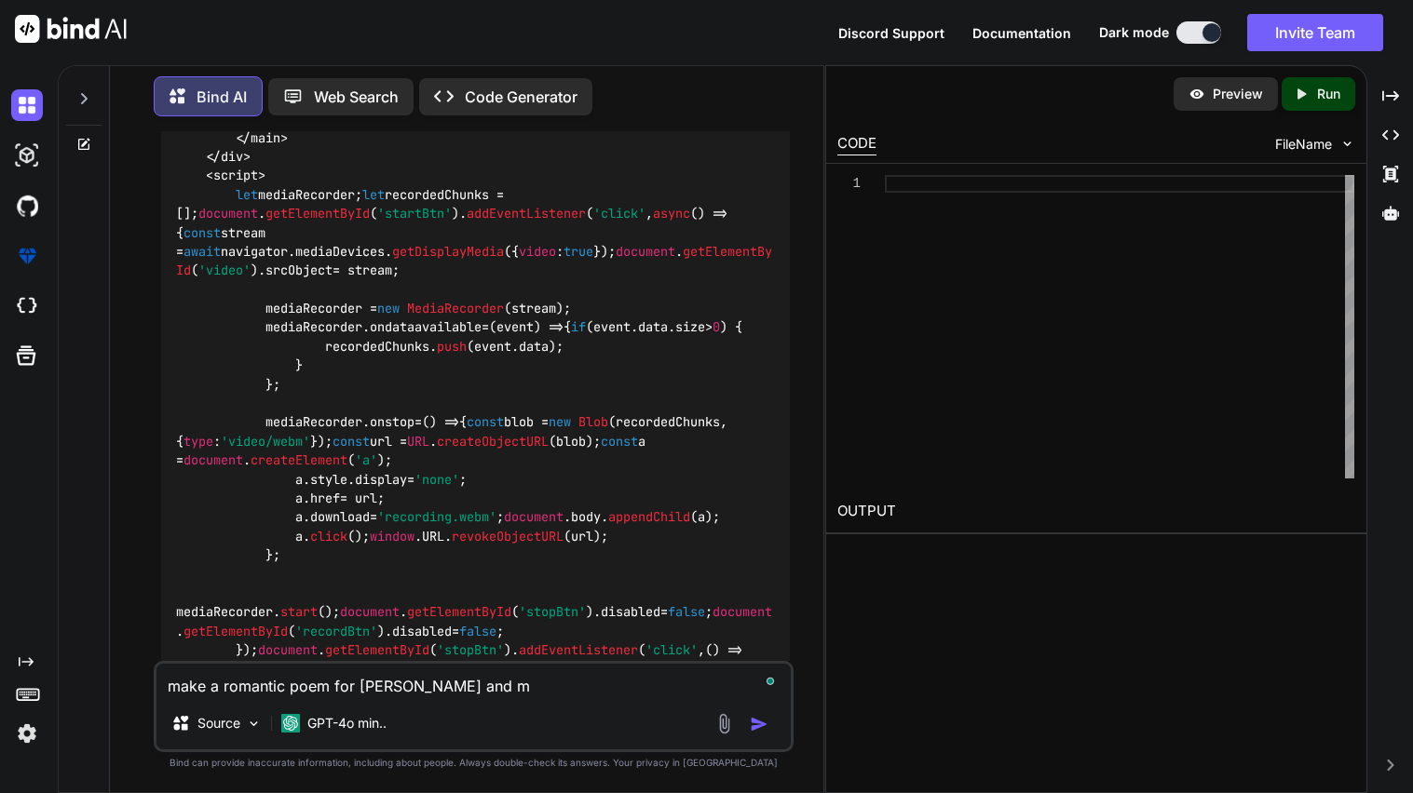
type textarea "x"
type textarea "make a romantic poem for [PERSON_NAME] and ma"
type textarea "x"
type textarea "make a romantic poem for [PERSON_NAME] and [PERSON_NAME]"
type textarea "x"
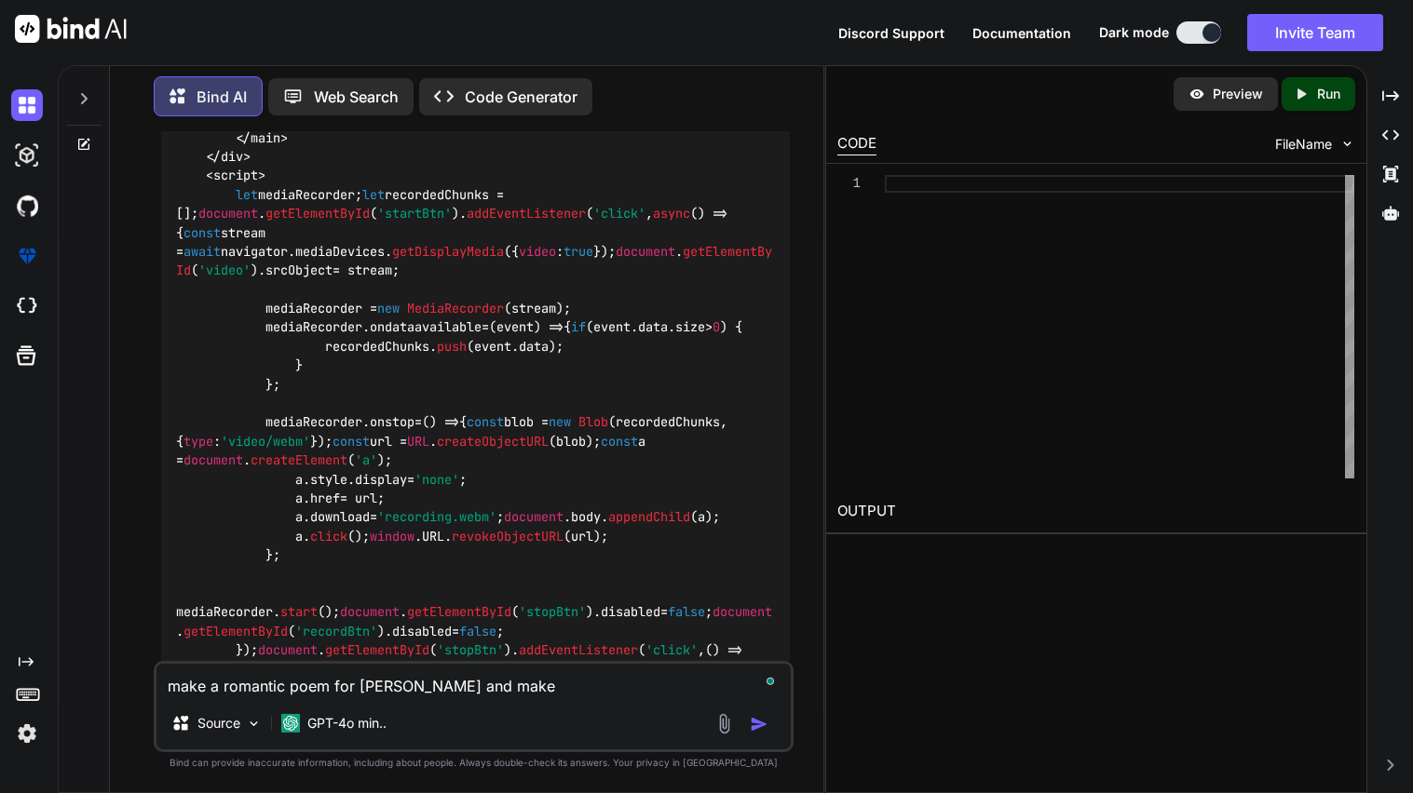
type textarea "make a romantic poem for [PERSON_NAME] and make"
type textarea "x"
type textarea "make a romantic poem for [PERSON_NAME] and make i"
type textarea "x"
type textarea "make a romantic poem for [PERSON_NAME] and make it"
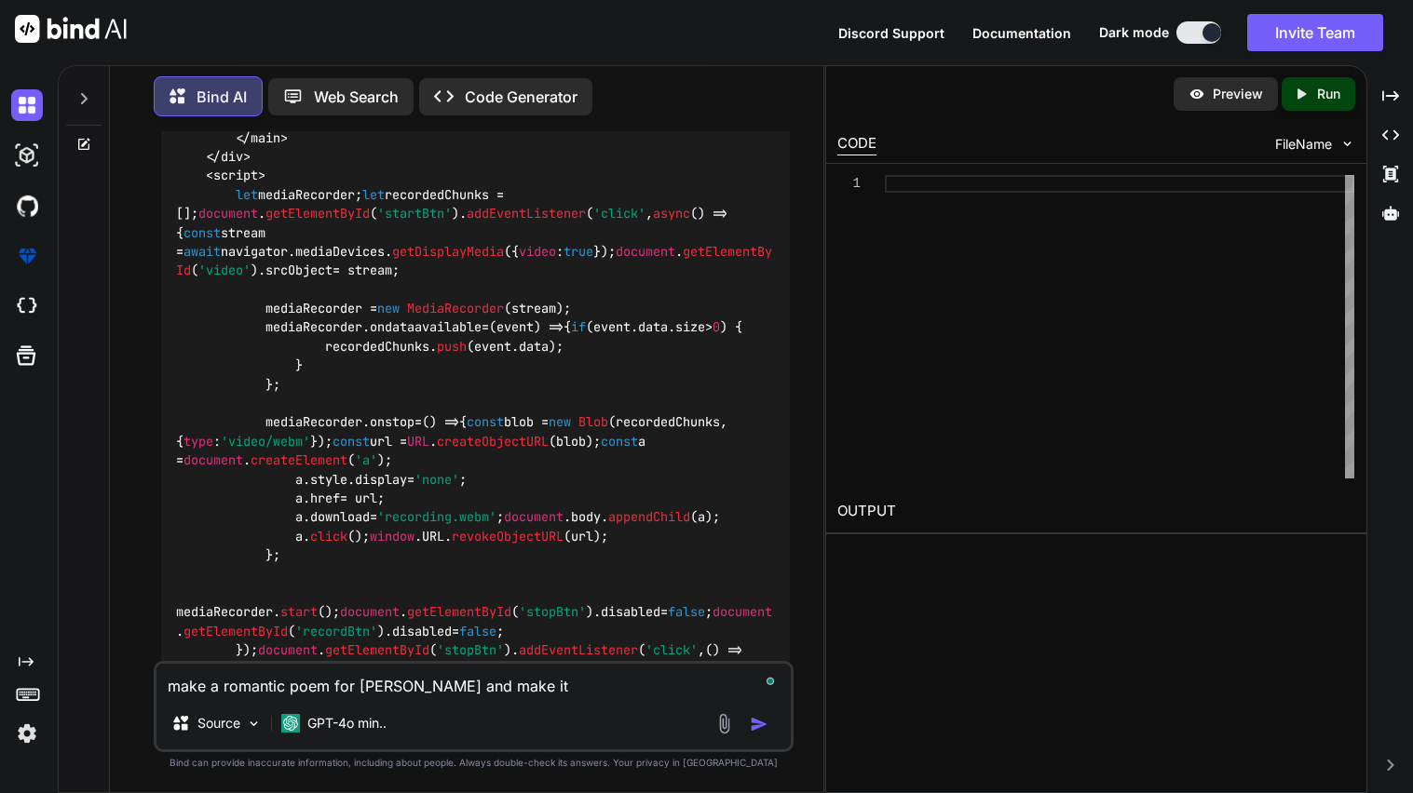
type textarea "x"
type textarea "make a romantic poem for [PERSON_NAME] and make it c"
type textarea "x"
type textarea "make a romantic poem for [PERSON_NAME] and make it com"
type textarea "x"
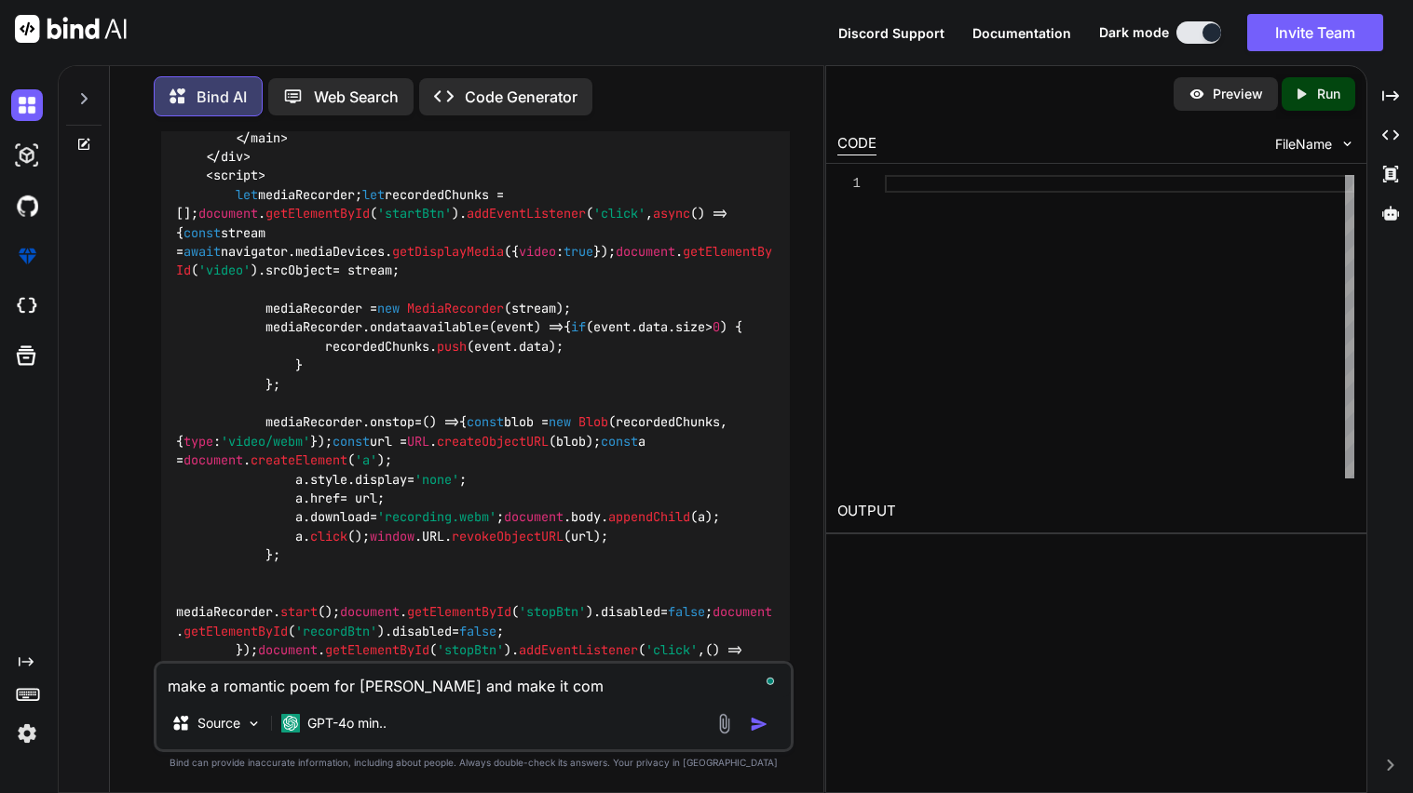
type textarea "make a romantic poem for [PERSON_NAME] and make it comp"
type textarea "x"
type textarea "make a romantic poem for [PERSON_NAME] and make it compa"
type textarea "x"
type textarea "make a romantic poem for [PERSON_NAME] and make it compar"
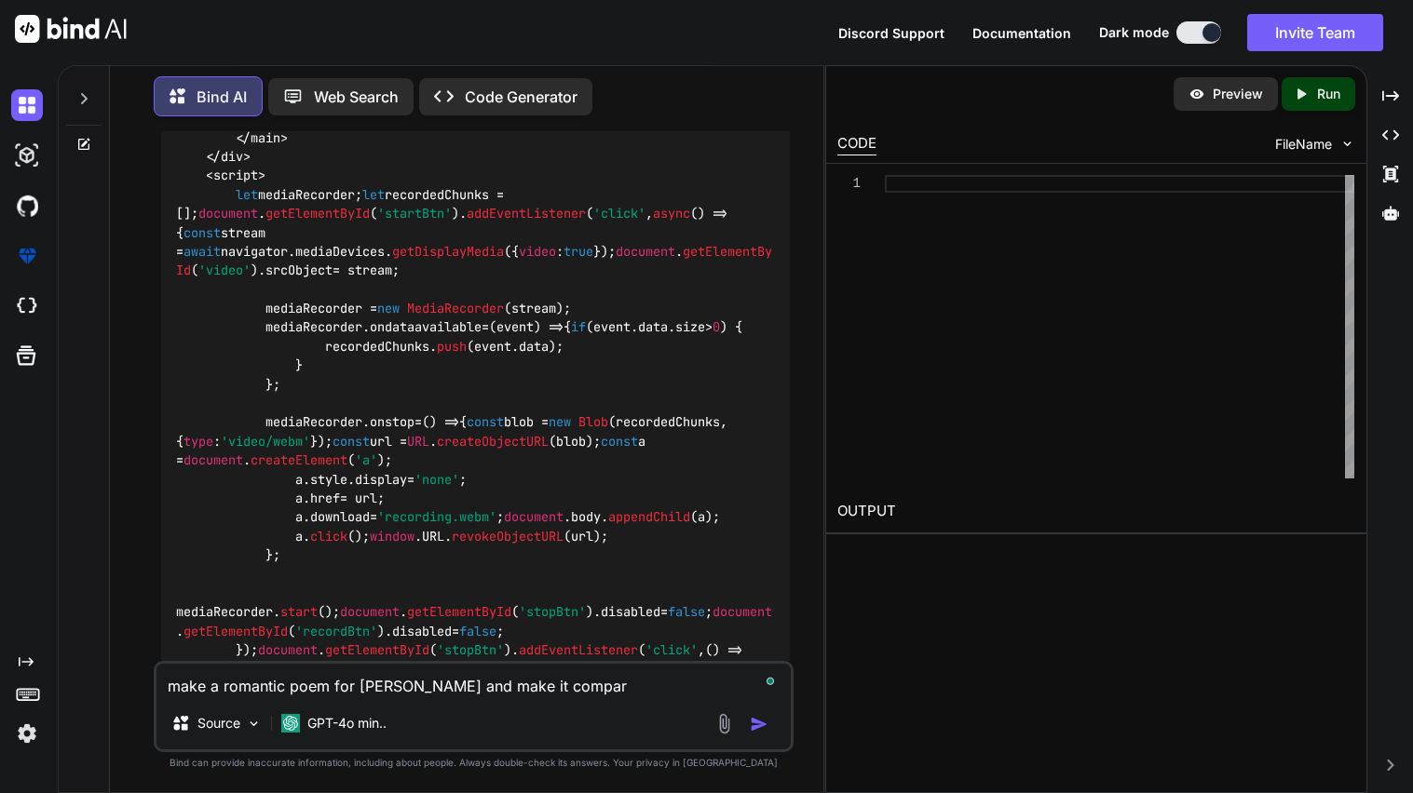
type textarea "x"
type textarea "make a romantic poem for [PERSON_NAME] and make it compare"
type textarea "x"
type textarea "make a romantic poem for [PERSON_NAME] and make it compare"
type textarea "x"
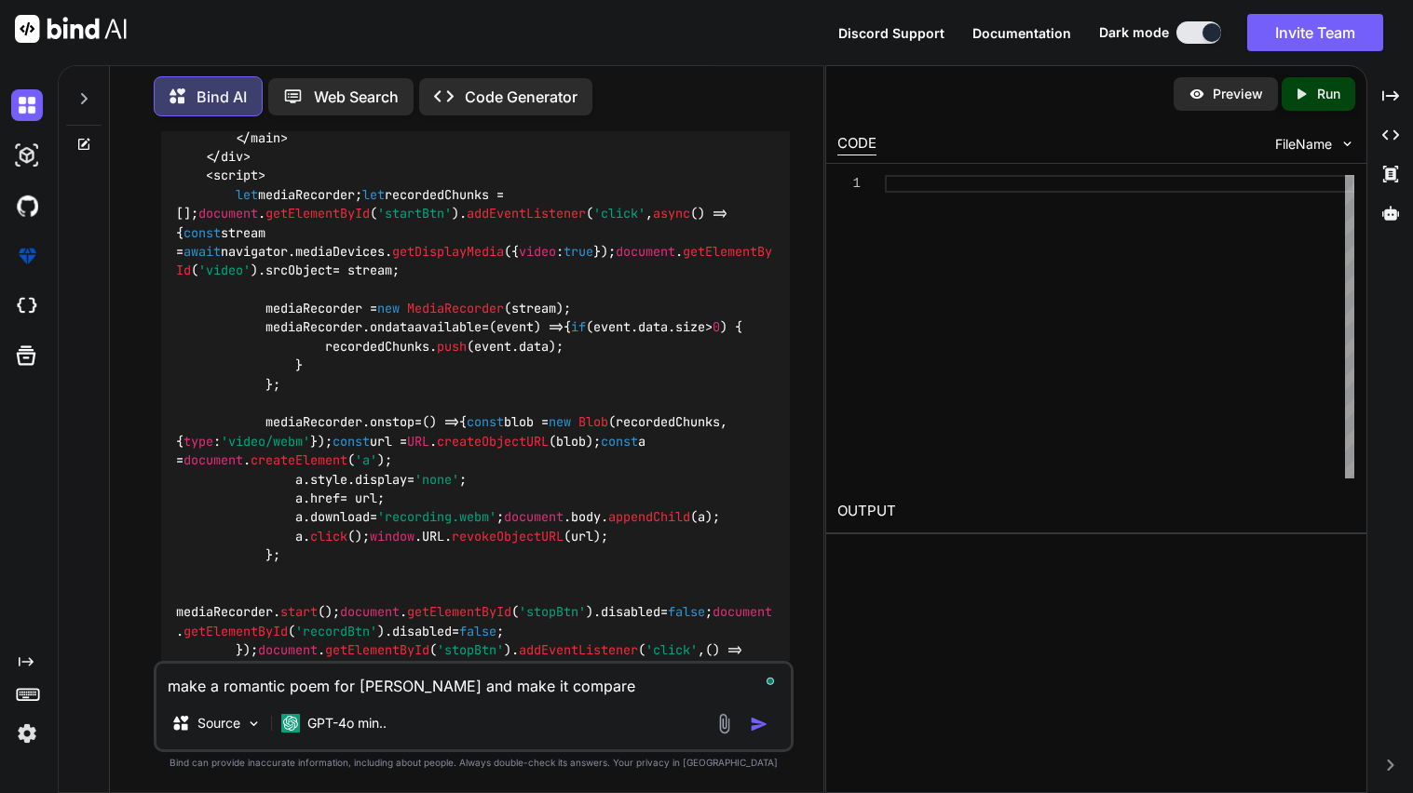
type textarea "make a romantic poem for [PERSON_NAME] and make it compare h"
type textarea "x"
type textarea "make a romantic poem for [PERSON_NAME] and make it compare he"
type textarea "x"
type textarea "make a romantic poem for [PERSON_NAME] and make it compare her"
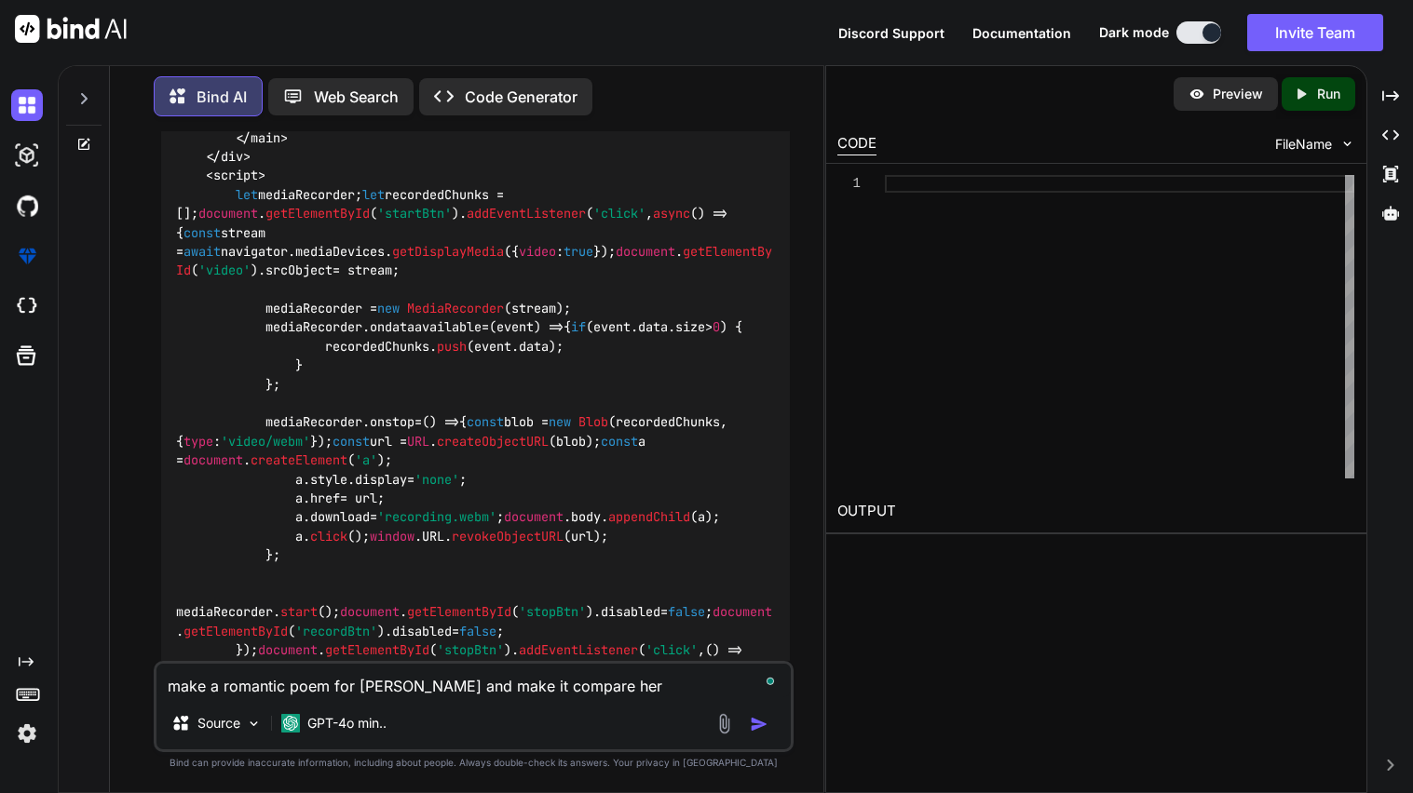
type textarea "x"
type textarea "make a romantic poem for [PERSON_NAME] and make it compare her"
type textarea "x"
type textarea "make a romantic poem for [PERSON_NAME] and make it compare her t"
type textarea "x"
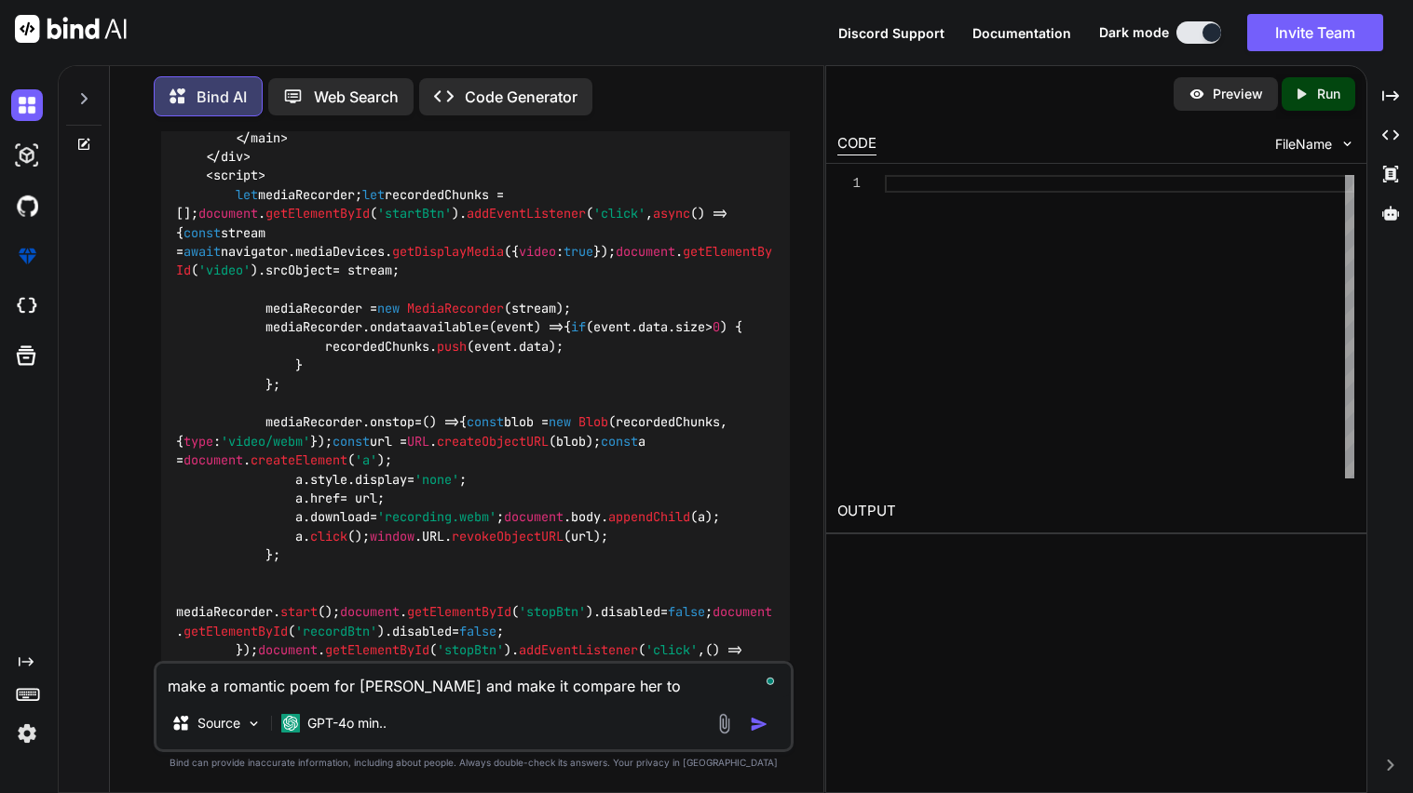
type textarea "make a romantic poem for [PERSON_NAME] and make it compare her to"
type textarea "x"
type textarea "make a romantic poem for [PERSON_NAME] and make it compare her to t"
type textarea "x"
type textarea "make a romantic poem for [PERSON_NAME] and make it compare her to th"
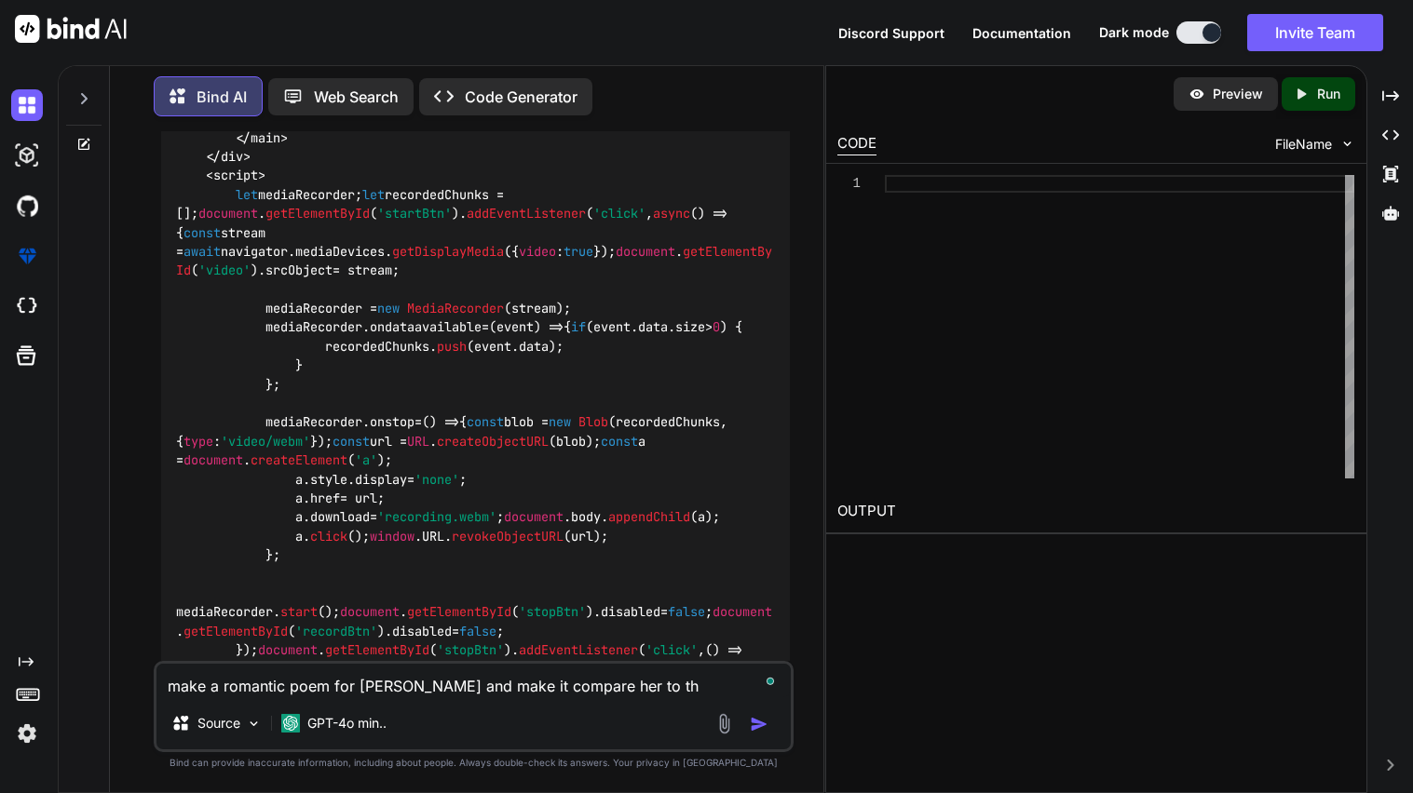
type textarea "x"
type textarea "make a romantic poem for [PERSON_NAME] and make it compare her to the"
type textarea "x"
type textarea "make a romantic poem for [PERSON_NAME] and make it compare her to the"
type textarea "x"
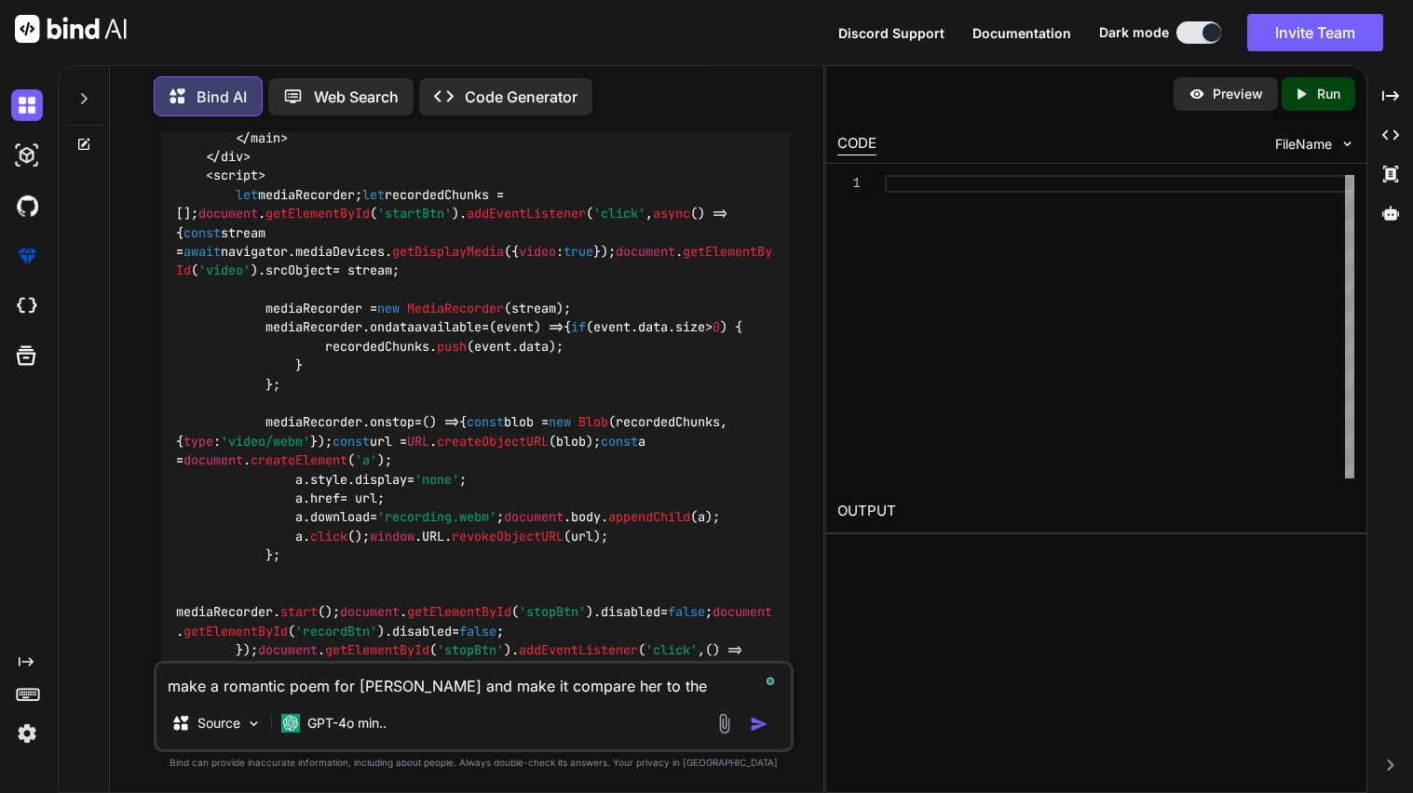
type textarea "make a romantic poem for [PERSON_NAME] and make it compare her to the s"
type textarea "x"
type textarea "make a romantic poem for [PERSON_NAME] and make it compare her to the sk"
type textarea "x"
type textarea "make a romantic poem for [PERSON_NAME] and make it compare her to the sky"
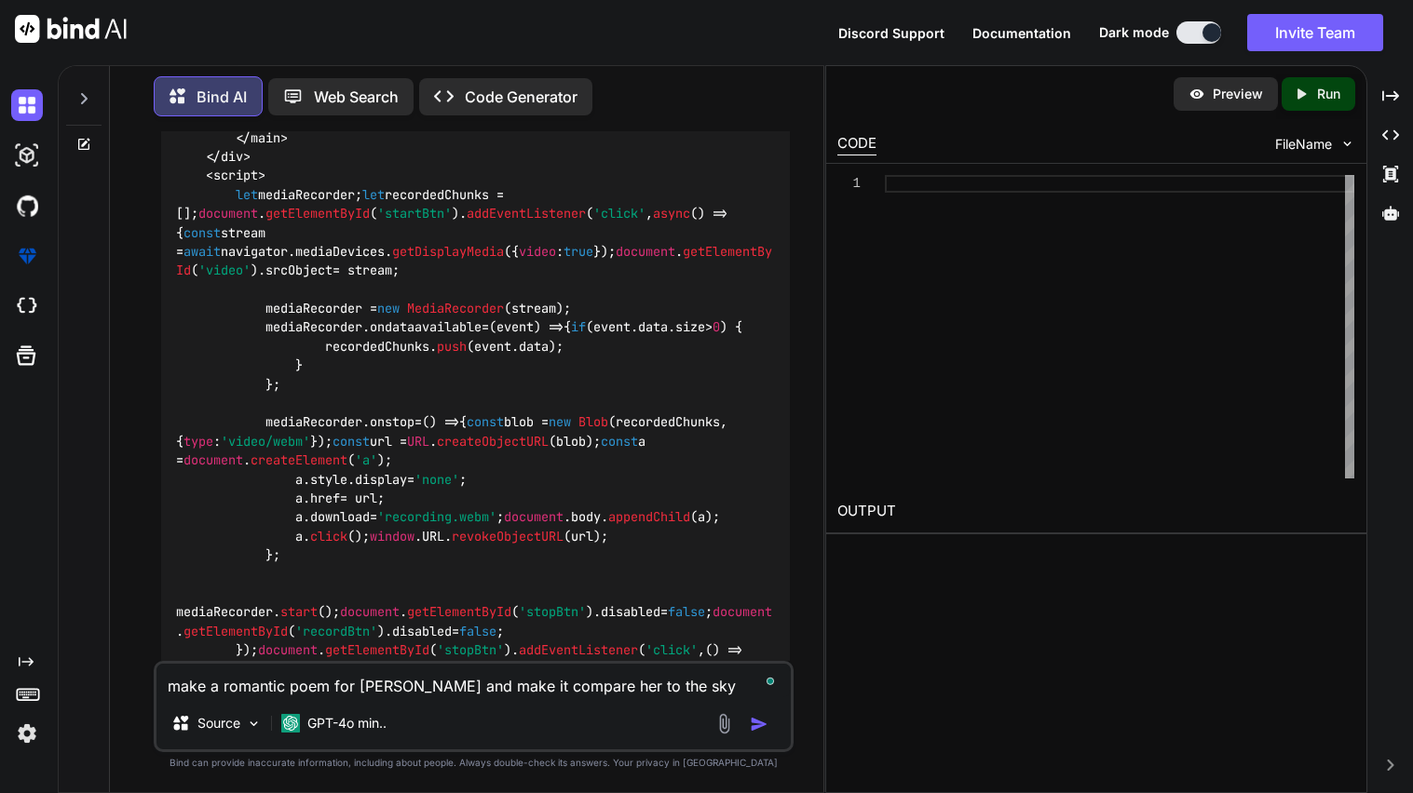
type textarea "x"
type textarea "make a romantic poem for [PERSON_NAME] and make it compare her to the sky"
type textarea "x"
type textarea "make a romantic poem for [PERSON_NAME] and make it compare her to the sky w"
type textarea "x"
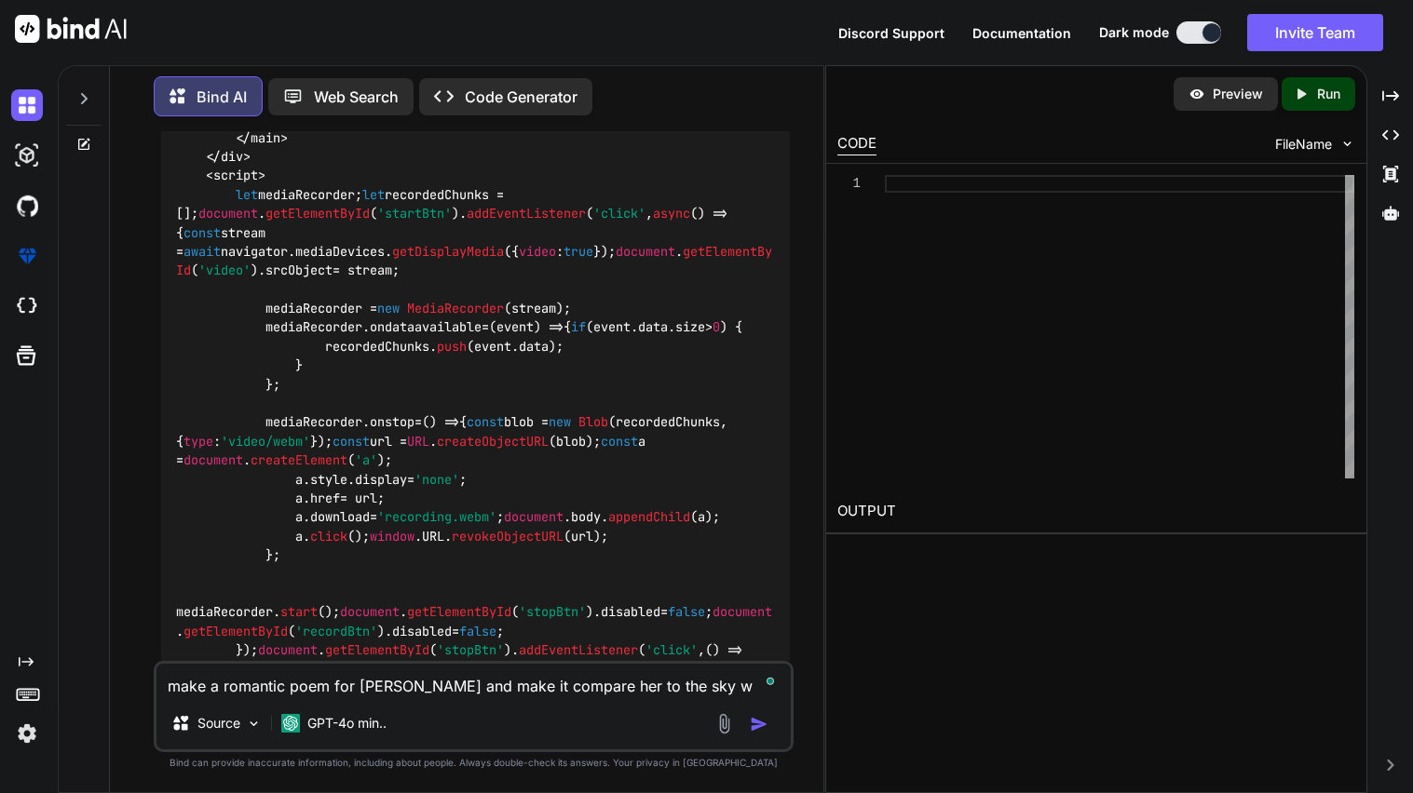
type textarea "make a romantic poem for [PERSON_NAME] and make it compare her to the sky wh"
type textarea "x"
type textarea "make a romantic poem for [PERSON_NAME] and make it compare her to the sky whi"
type textarea "x"
type textarea "make a romantic poem for [PERSON_NAME] and make it compare her to the sky whil"
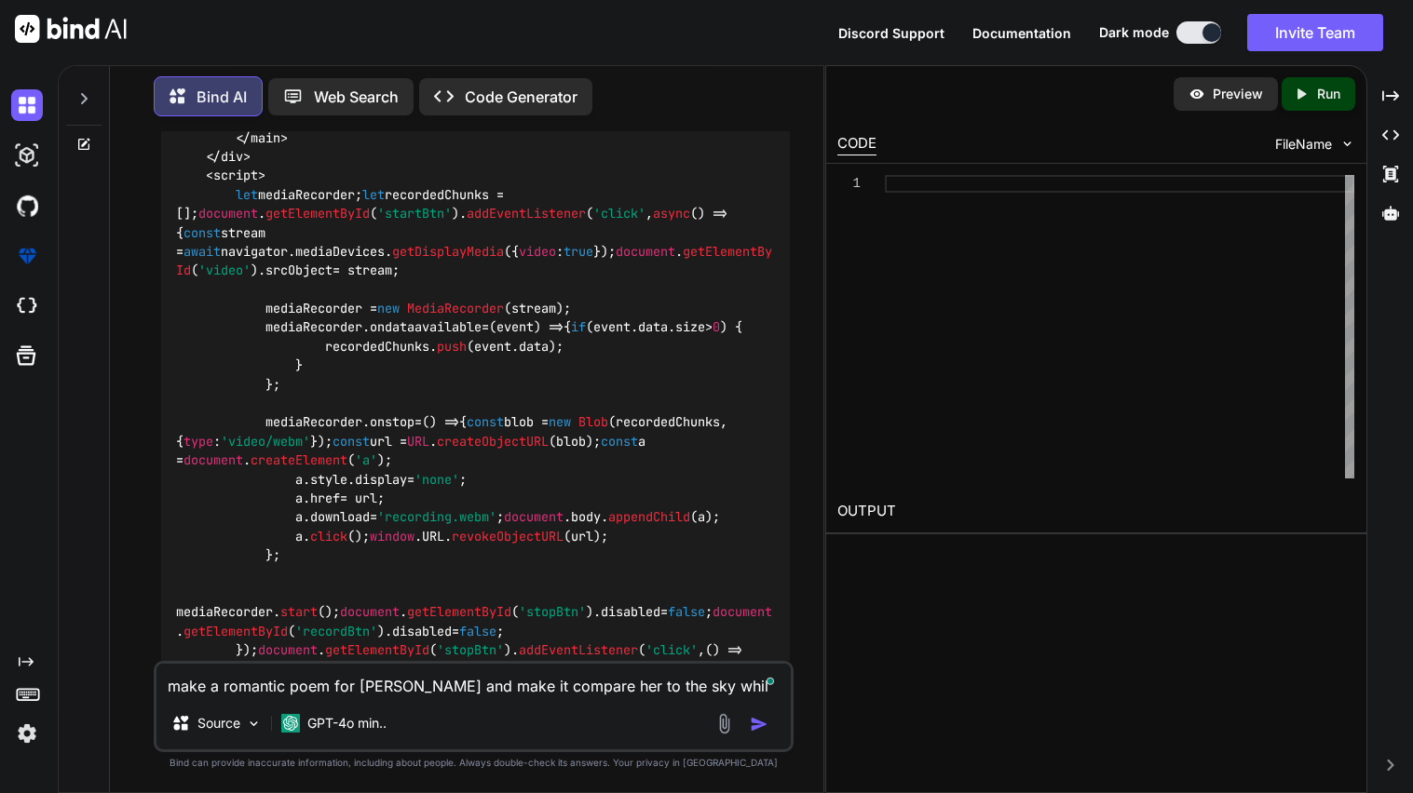
type textarea "x"
type textarea "make a romantic poem for [PERSON_NAME] and make it compare her to the sky while"
type textarea "x"
type textarea "make a romantic poem for [PERSON_NAME] and make it compare her to the sky while"
type textarea "x"
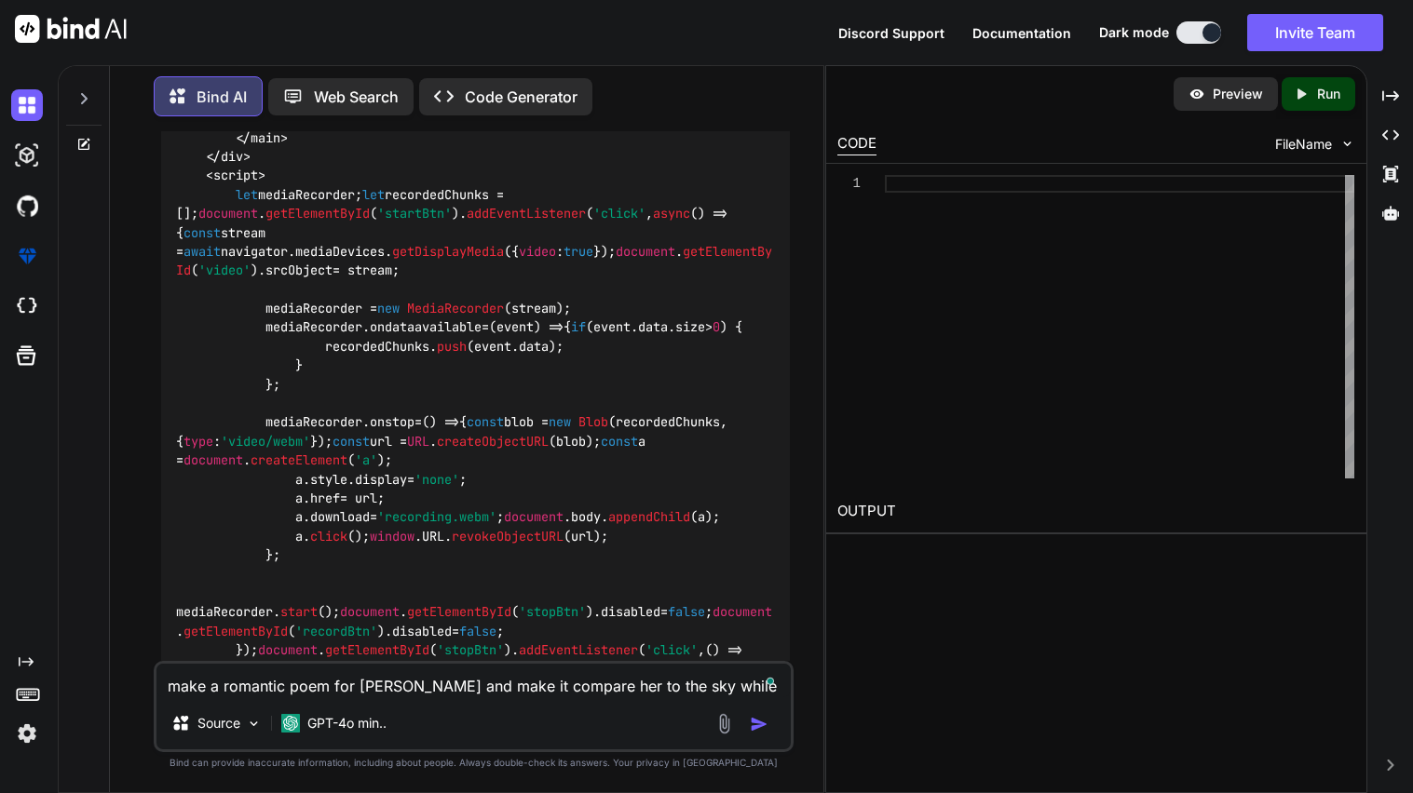
type textarea "make a romantic poem for [PERSON_NAME] and make it compare her to the sky while…"
type textarea "x"
type textarea "make a romantic poem for [PERSON_NAME] and make it compare her to the sky while…"
type textarea "x"
type textarea "make a romantic poem for [PERSON_NAME] and make it compare her to the sky while…"
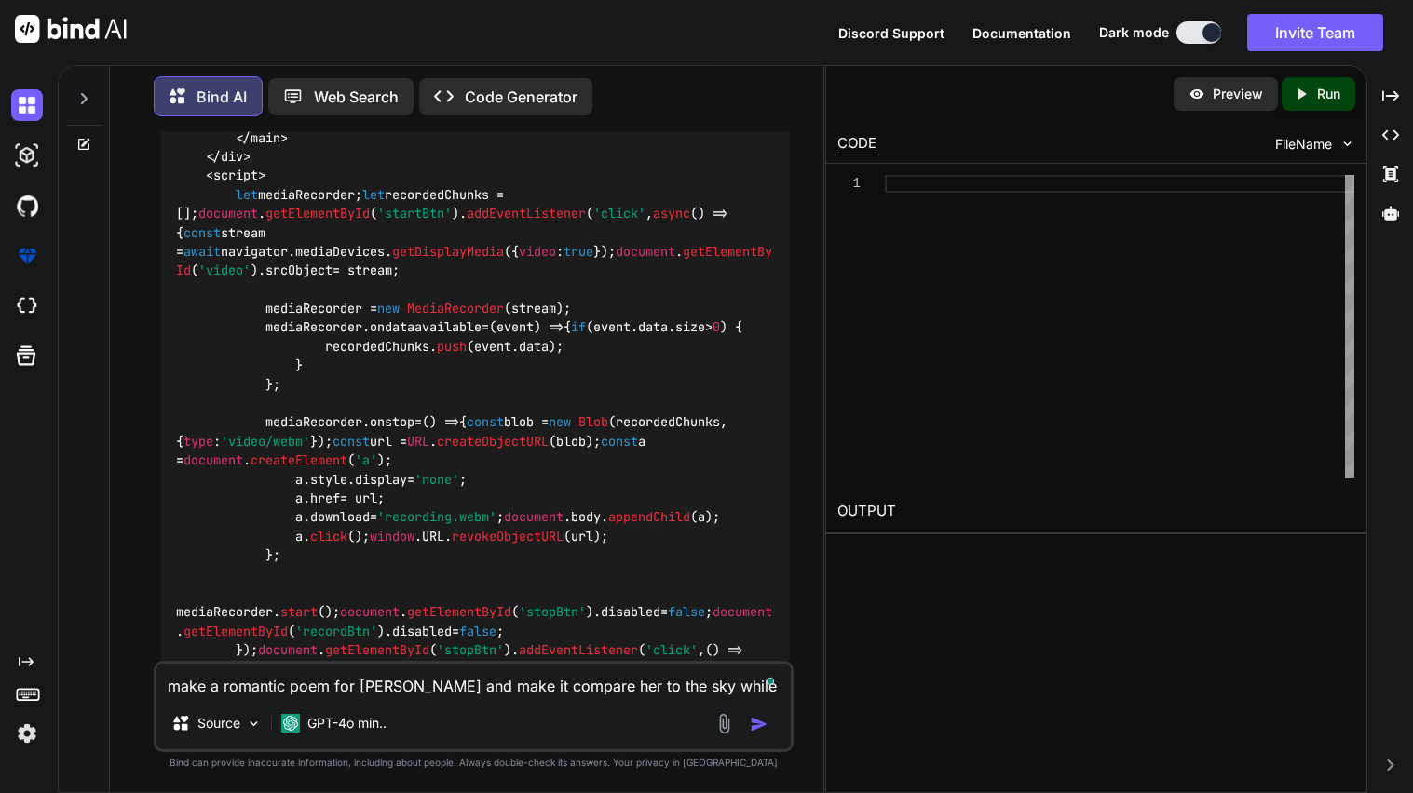
type textarea "x"
type textarea "make a romantic poem for [PERSON_NAME] and make it compare her to the sky while…"
type textarea "x"
type textarea "make a romantic poem for [PERSON_NAME] and make it compare her to the sky while…"
type textarea "x"
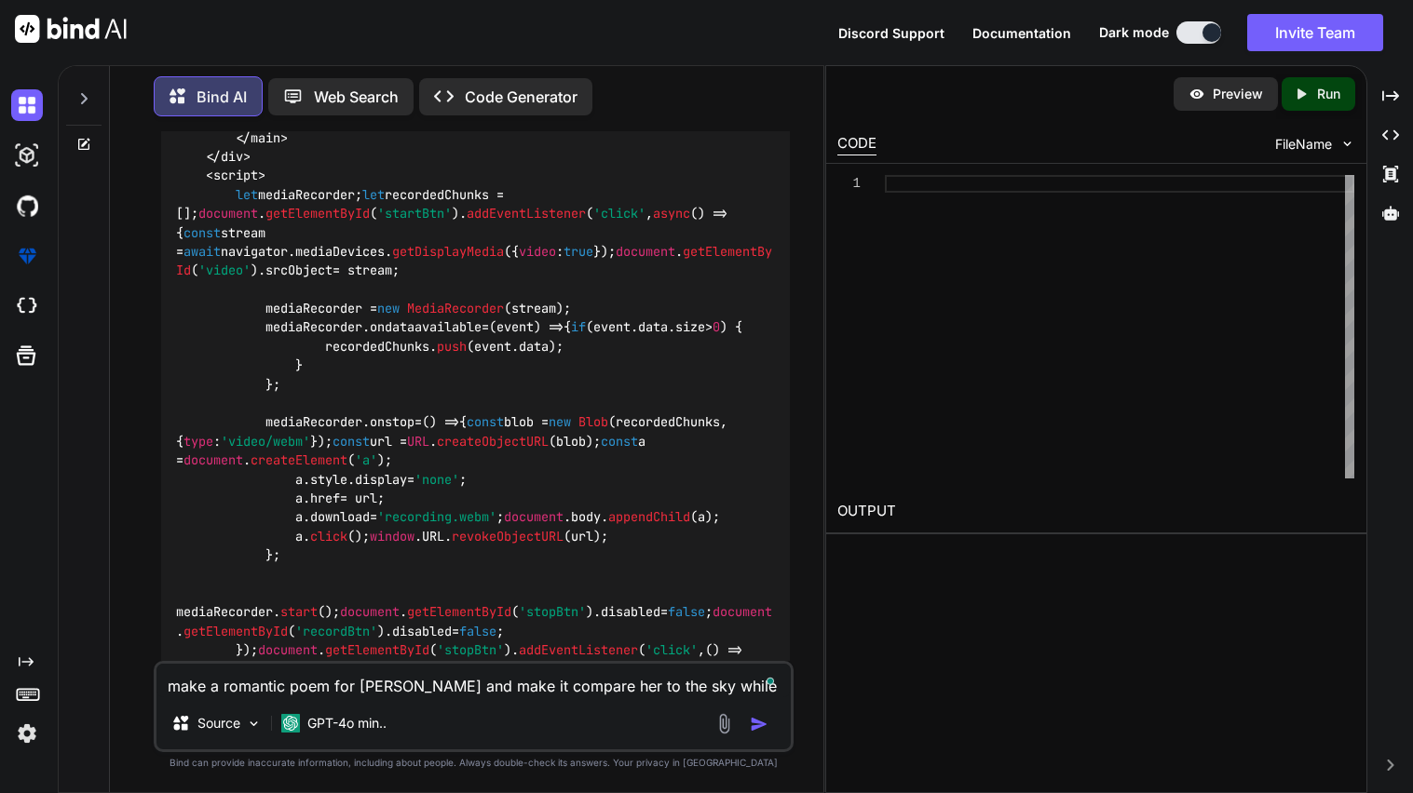
type textarea "make a romantic poem for [PERSON_NAME] and make it compare her to the sky while…"
type textarea "x"
type textarea "make a romantic poem for [PERSON_NAME] and make it compare her to the sky while…"
type textarea "x"
type textarea "make a romantic poem for [PERSON_NAME] and make it compare her to the sky while…"
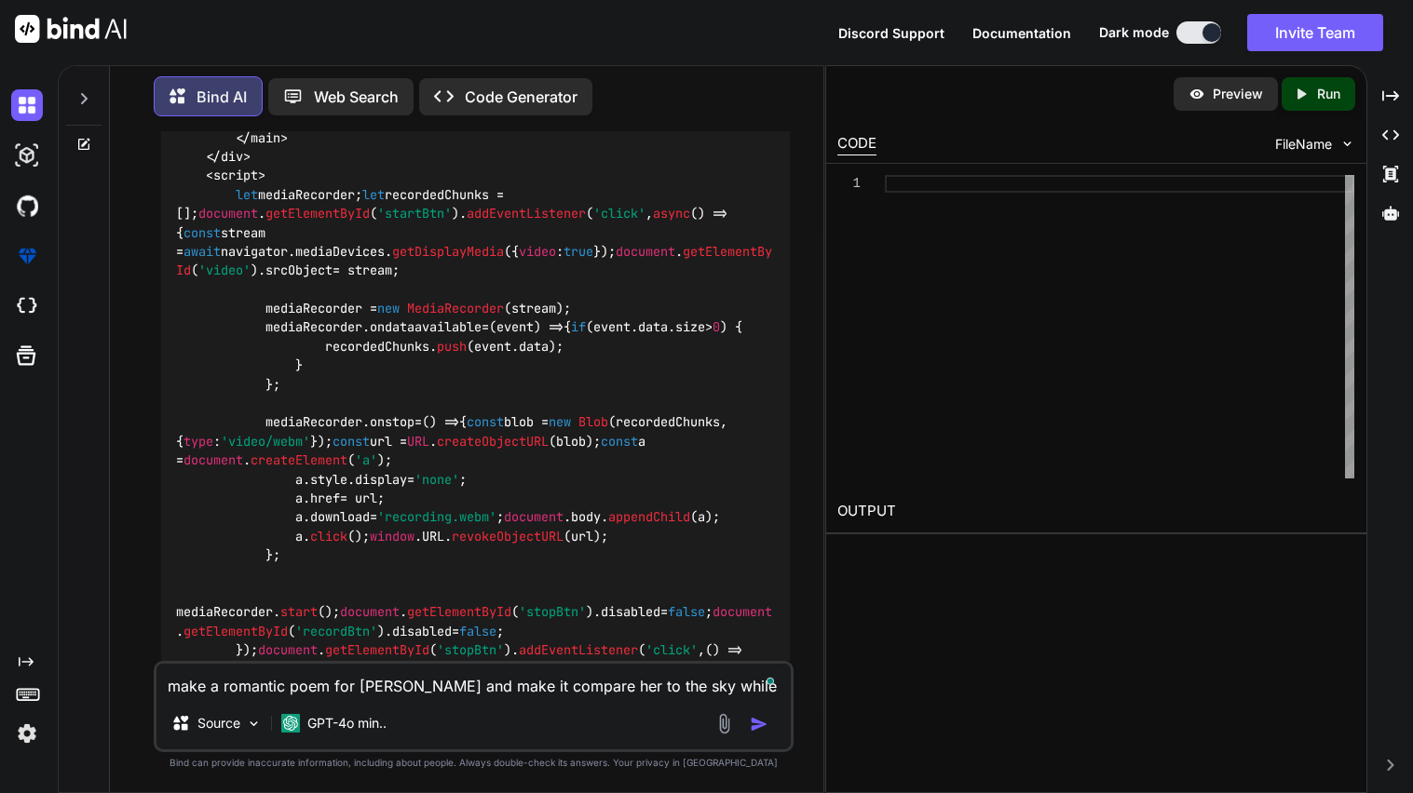
type textarea "x"
type textarea "make a romantic poem for [PERSON_NAME] and make it compare her to the sky while…"
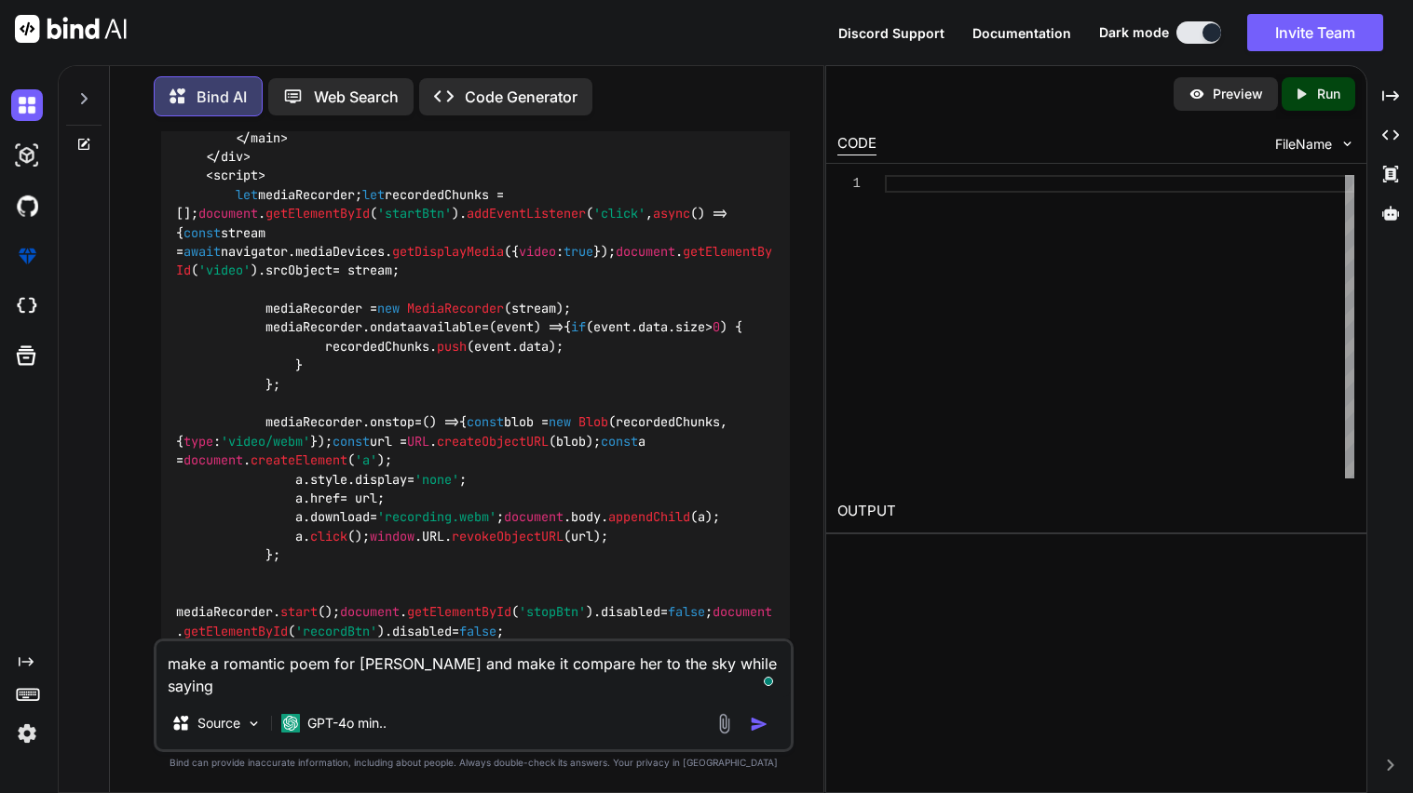
type textarea "x"
type textarea "make a romantic poem for [PERSON_NAME] and make it compare her to the sky while…"
type textarea "x"
type textarea "make a romantic poem for [PERSON_NAME] and make it compare her to the sky while…"
type textarea "x"
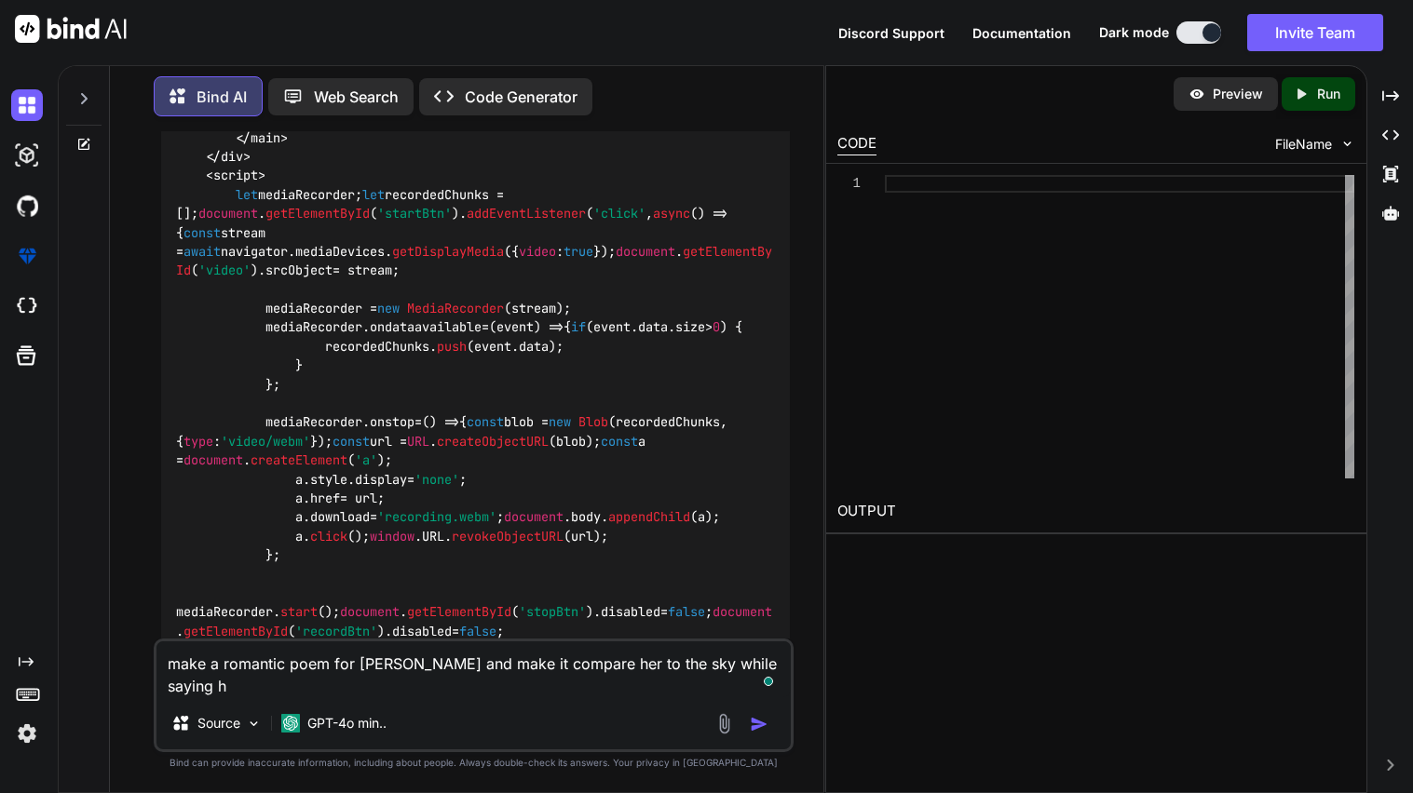
type textarea "make a romantic poem for [PERSON_NAME] and make it compare her to the sky while…"
type textarea "x"
type textarea "make a romantic poem for [PERSON_NAME] and make it compare her to the sky while…"
type textarea "x"
type textarea "make a romantic poem for [PERSON_NAME] and make it compare her to the sky while…"
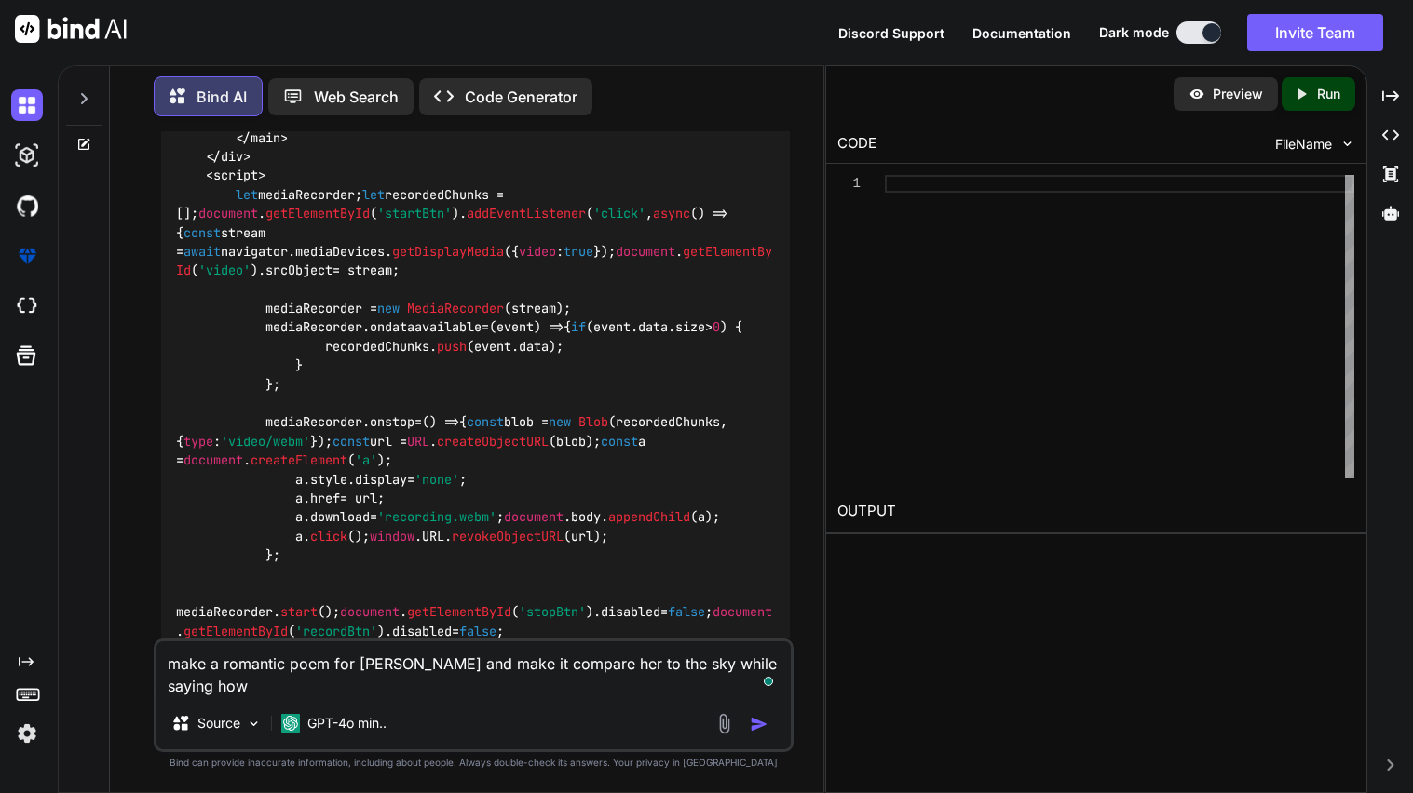
type textarea "x"
type textarea "make a romantic poem for [PERSON_NAME] and make it compare her to the sky while…"
type textarea "x"
type textarea "make a romantic poem for [PERSON_NAME] and make it compare her to the sky while…"
type textarea "x"
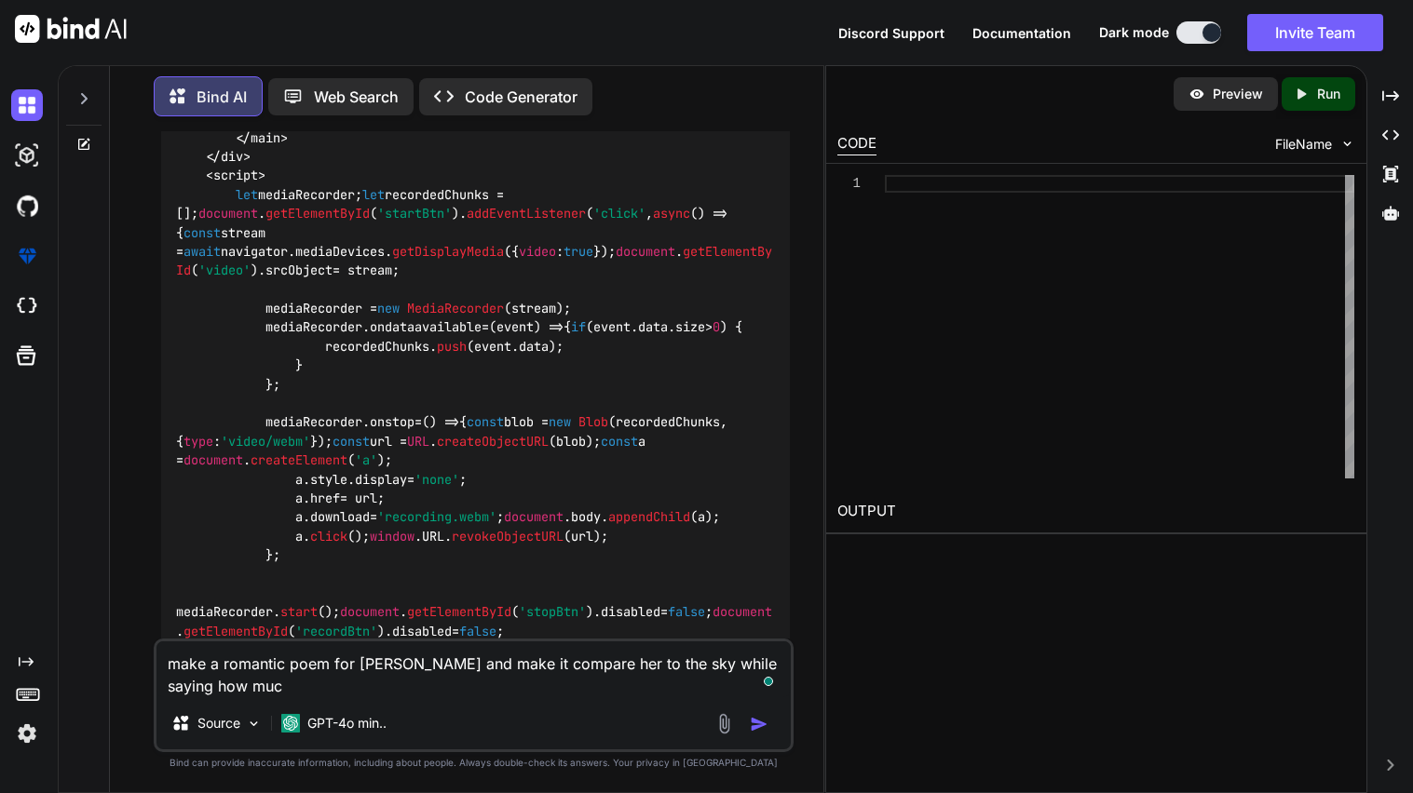
type textarea "make a romantic poem for [PERSON_NAME] and make it compare her to the sky while…"
type textarea "x"
type textarea "make a romantic poem for [PERSON_NAME] and make it compare her to the sky while…"
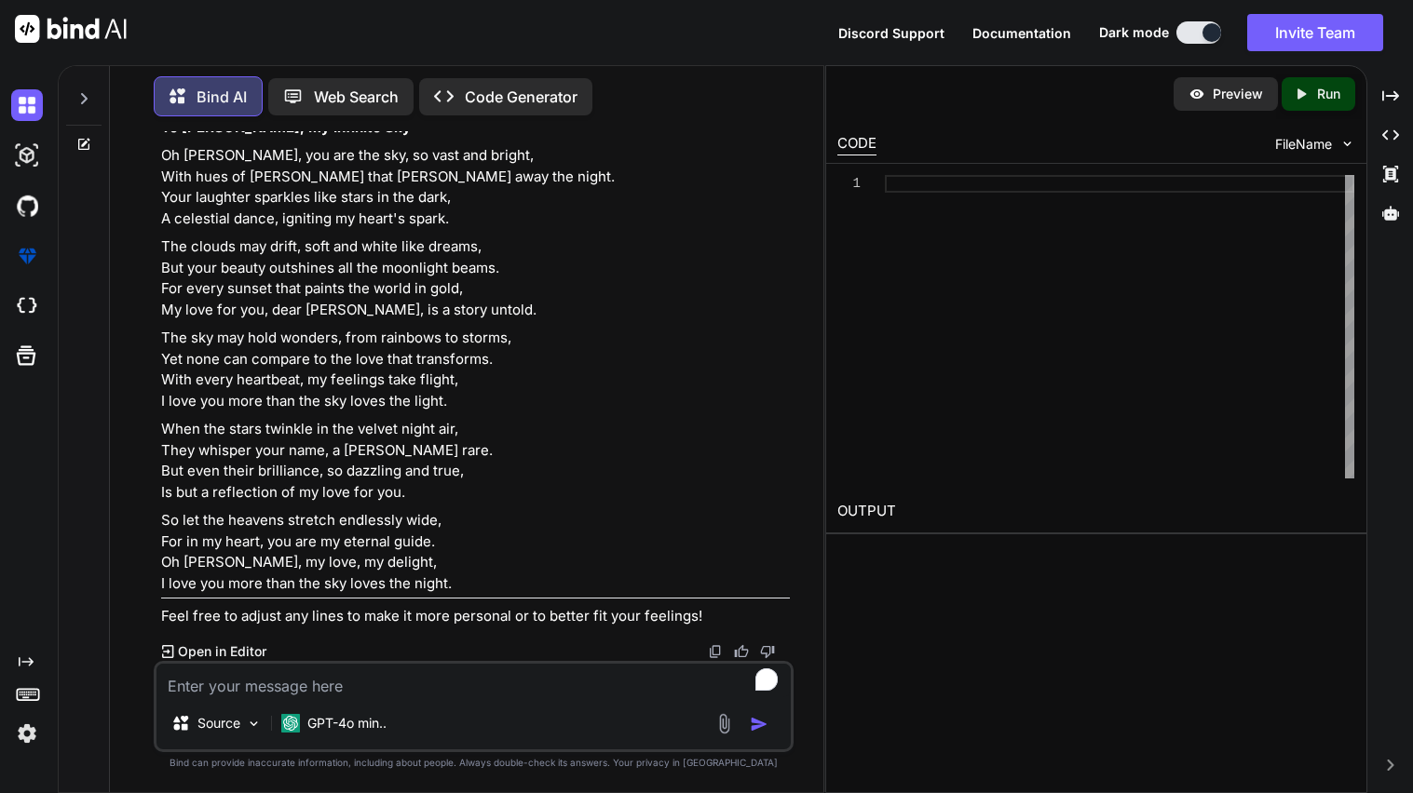
scroll to position [7979, 0]
click at [318, 676] on textarea "To enrich screen reader interactions, please activate Accessibility in Grammarl…" at bounding box center [473, 681] width 634 height 34
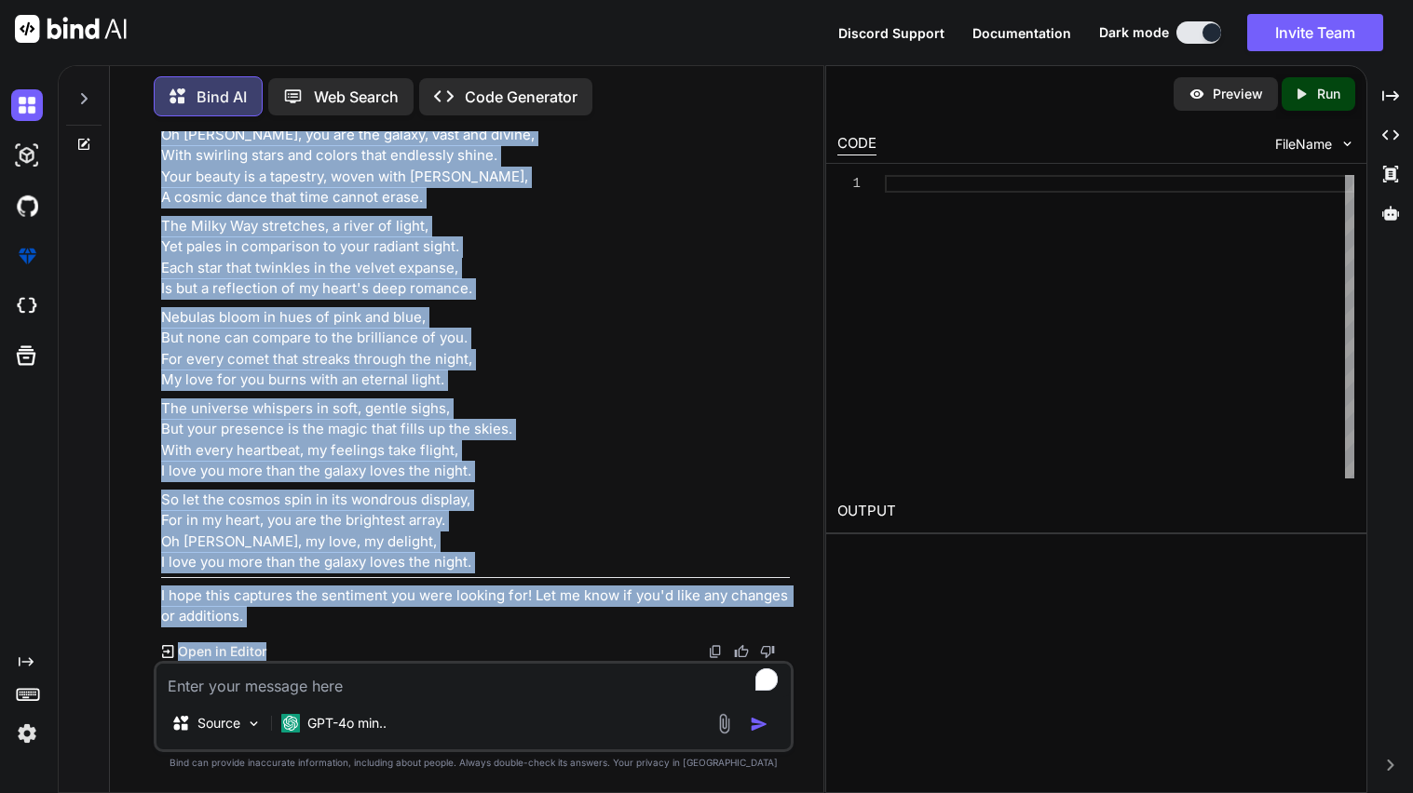
scroll to position [10446, 0]
drag, startPoint x: 154, startPoint y: 314, endPoint x: 506, endPoint y: 572, distance: 436.4
click at [506, 572] on div "You Using html CSS and javascript develop a professional grade website with a c…" at bounding box center [474, 461] width 640 height 661
copy div "Oh [PERSON_NAME], you are the galaxy, vast and divine, With swirling stars and …"
